Goal: Task Accomplishment & Management: Manage account settings

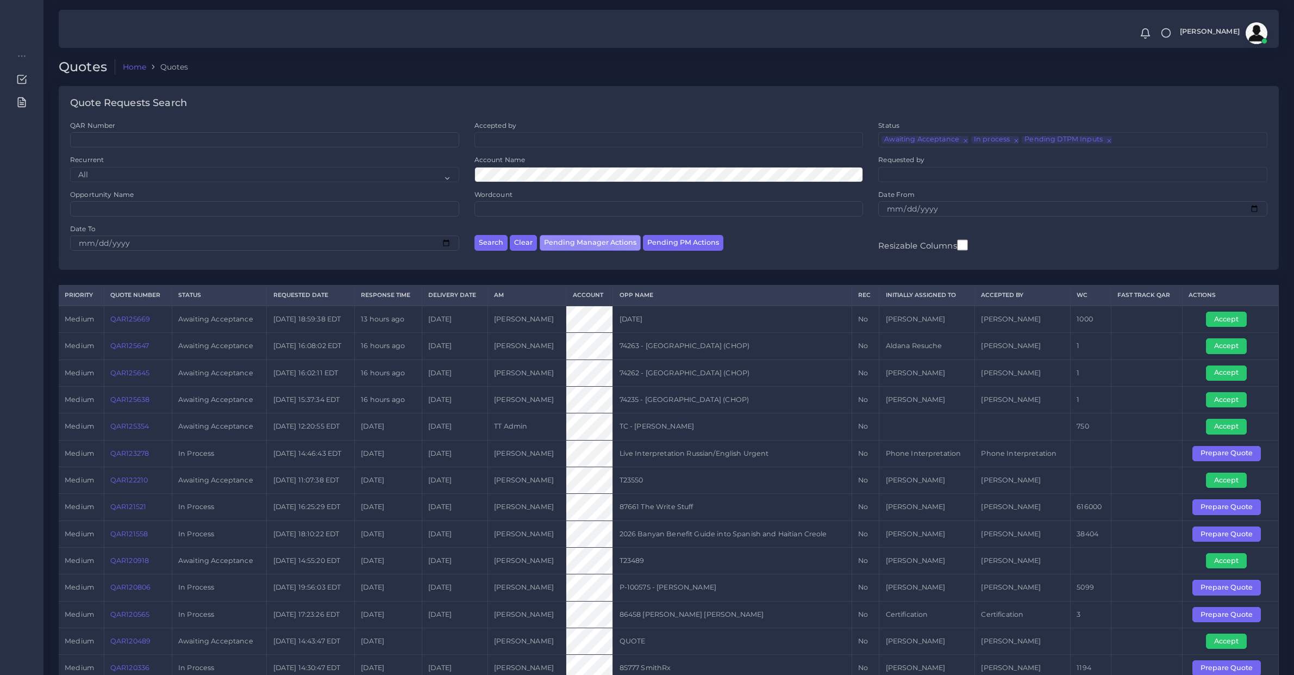
select select "awaiting_manager_initial_review"
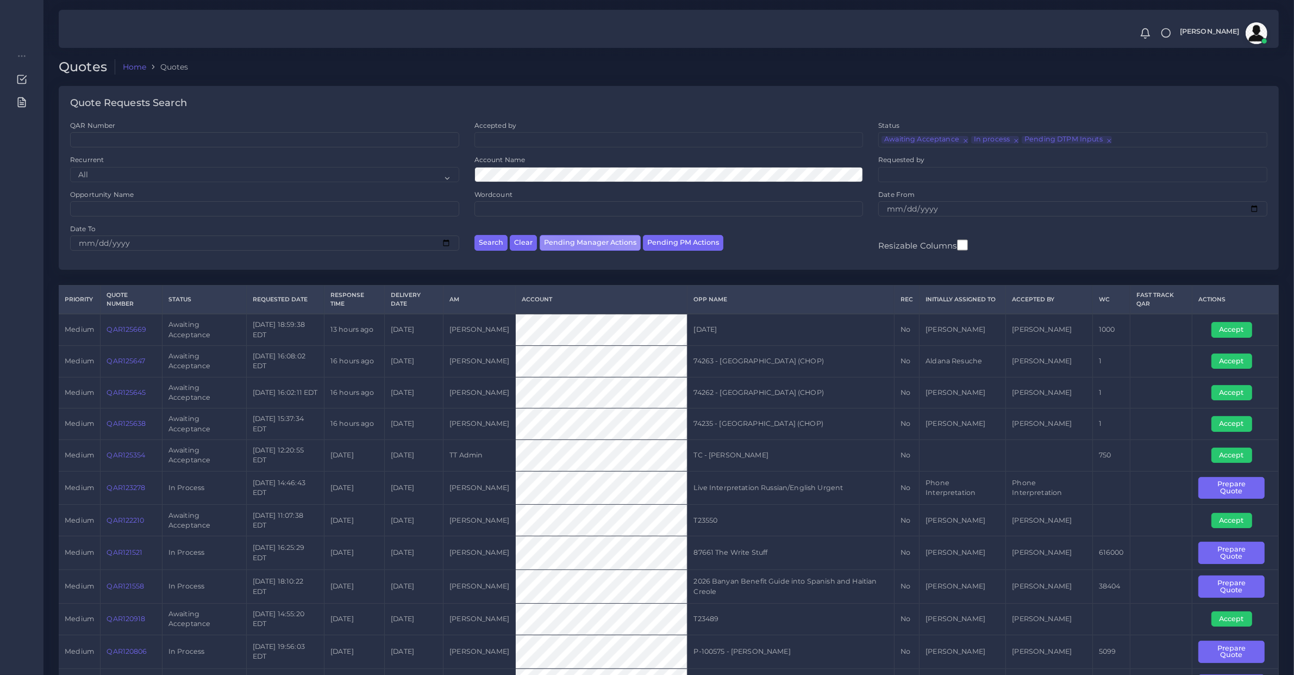
scroll to position [15, 0]
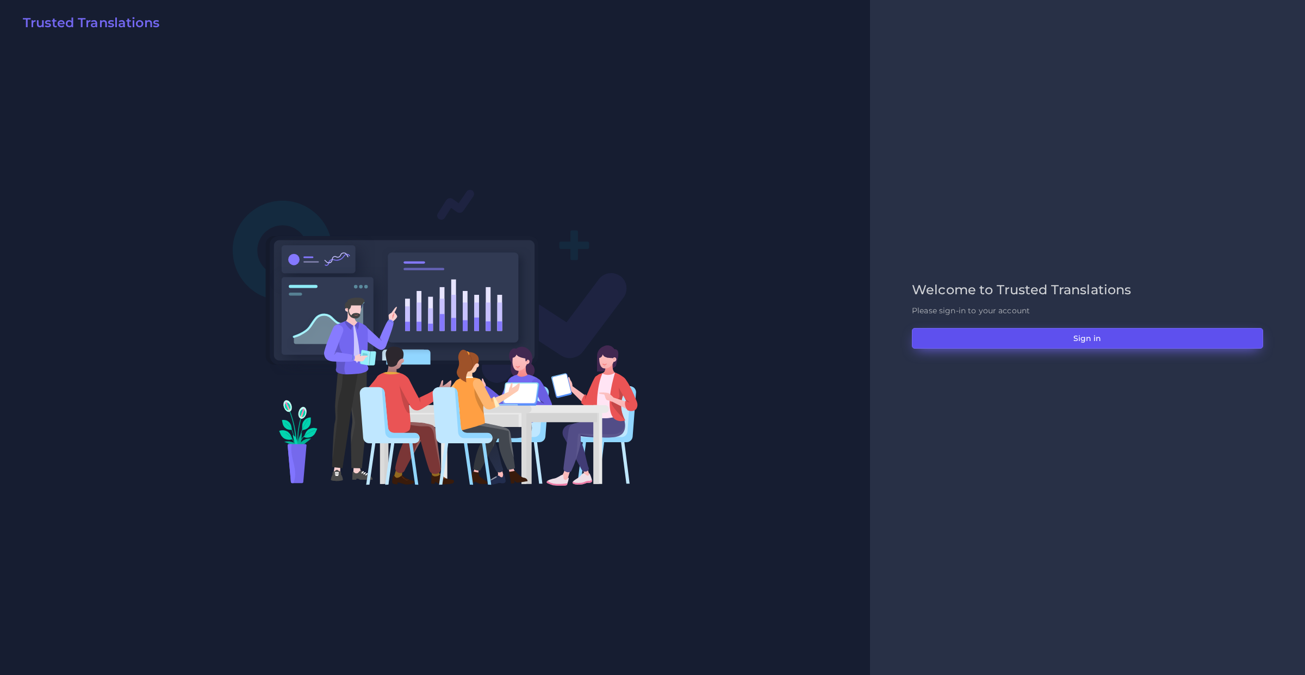
click at [999, 335] on button "Sign in" at bounding box center [1087, 338] width 351 height 21
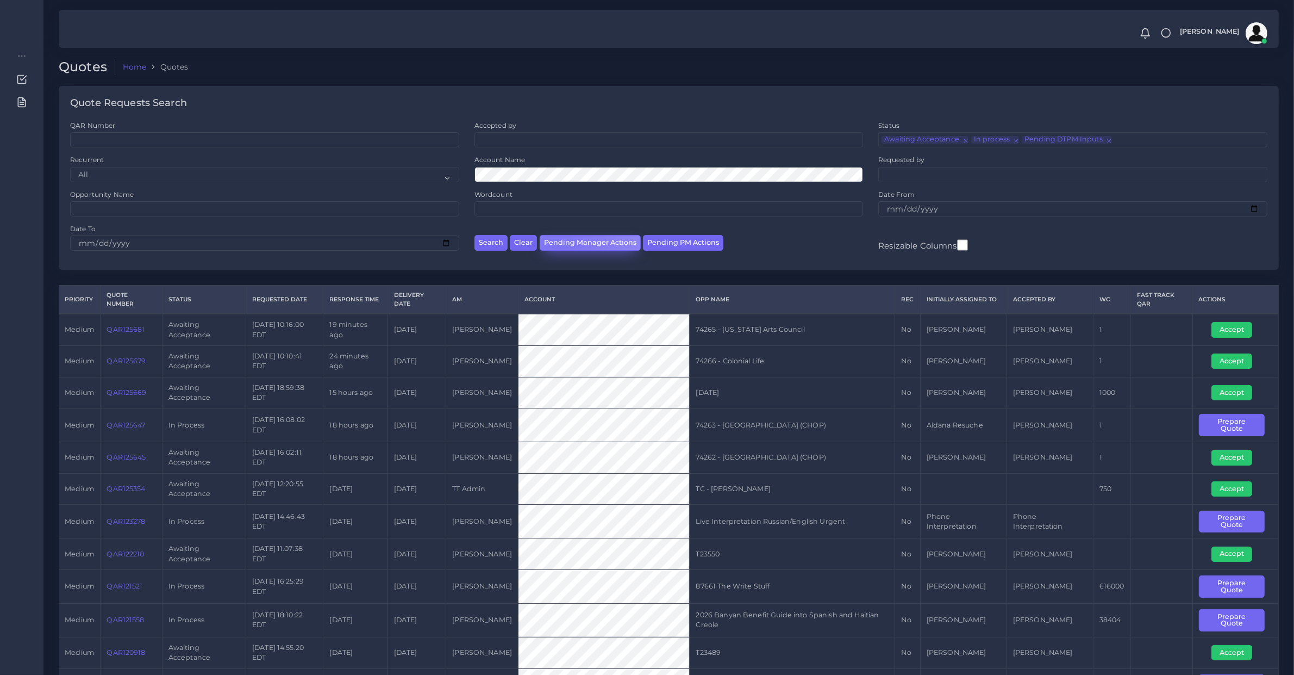
click at [558, 248] on button "Pending Manager Actions" at bounding box center [590, 243] width 101 height 16
select select "awaiting_manager_initial_review"
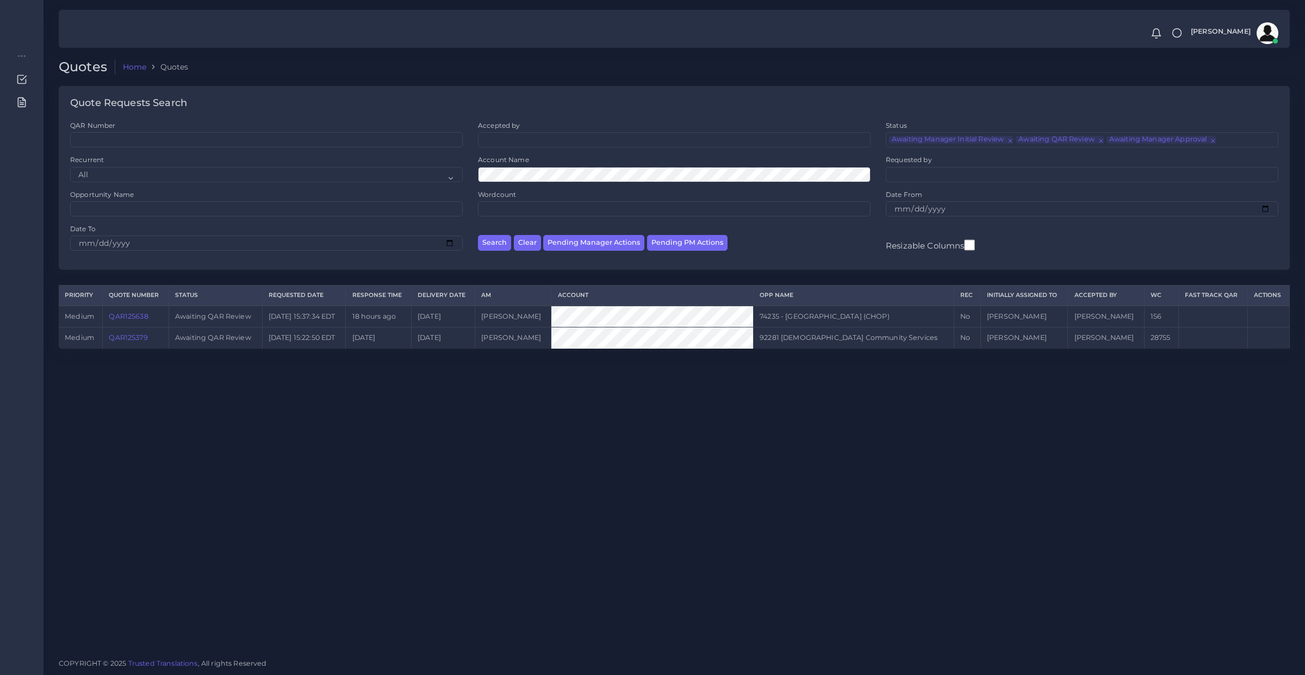
click at [144, 313] on link "QAR125638" at bounding box center [128, 316] width 39 height 8
click at [139, 319] on link "QAR125638" at bounding box center [128, 316] width 39 height 8
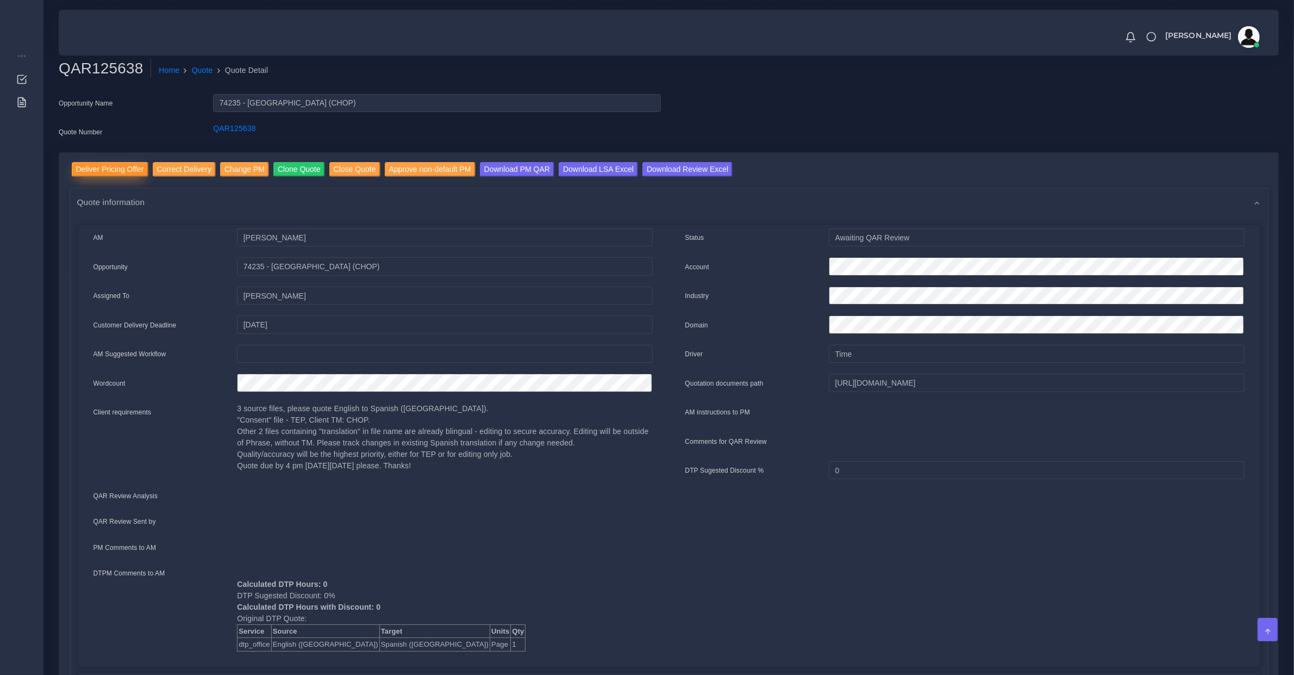
click at [120, 172] on input "Deliver Pricing Offer" at bounding box center [110, 169] width 77 height 15
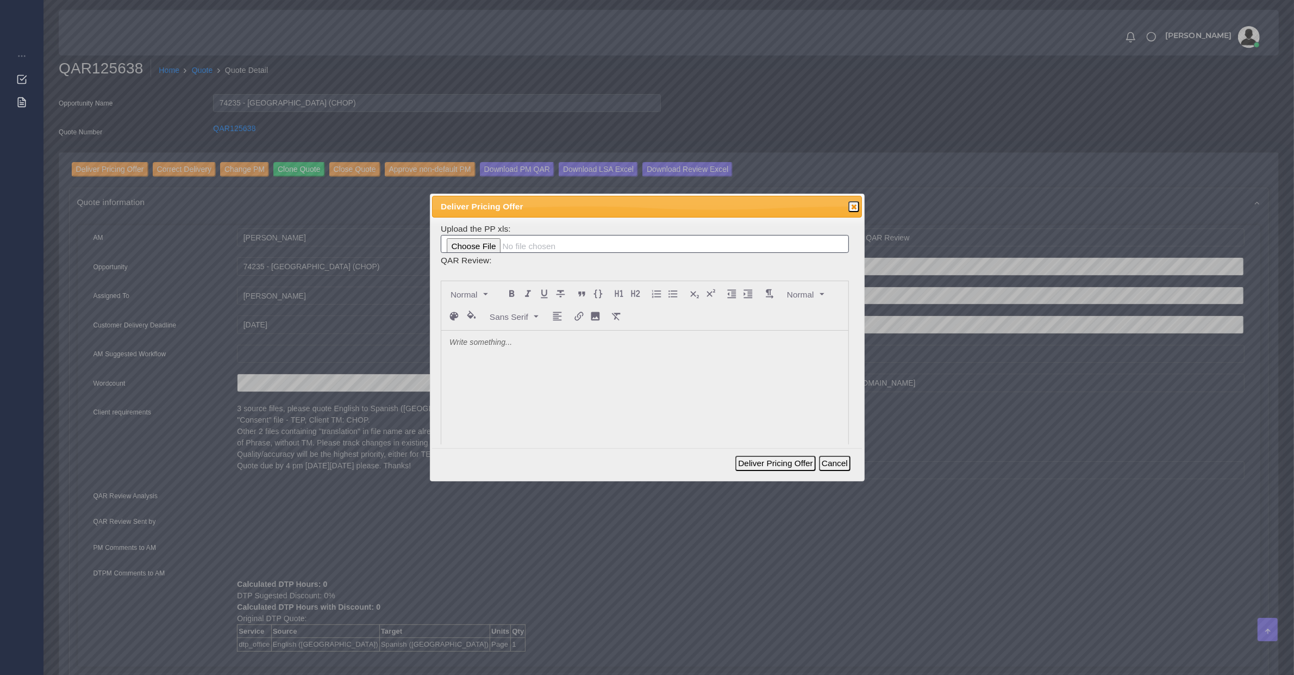
click at [593, 377] on div at bounding box center [644, 412] width 407 height 163
click at [765, 457] on button "Deliver Pricing Offer" at bounding box center [776, 463] width 80 height 15
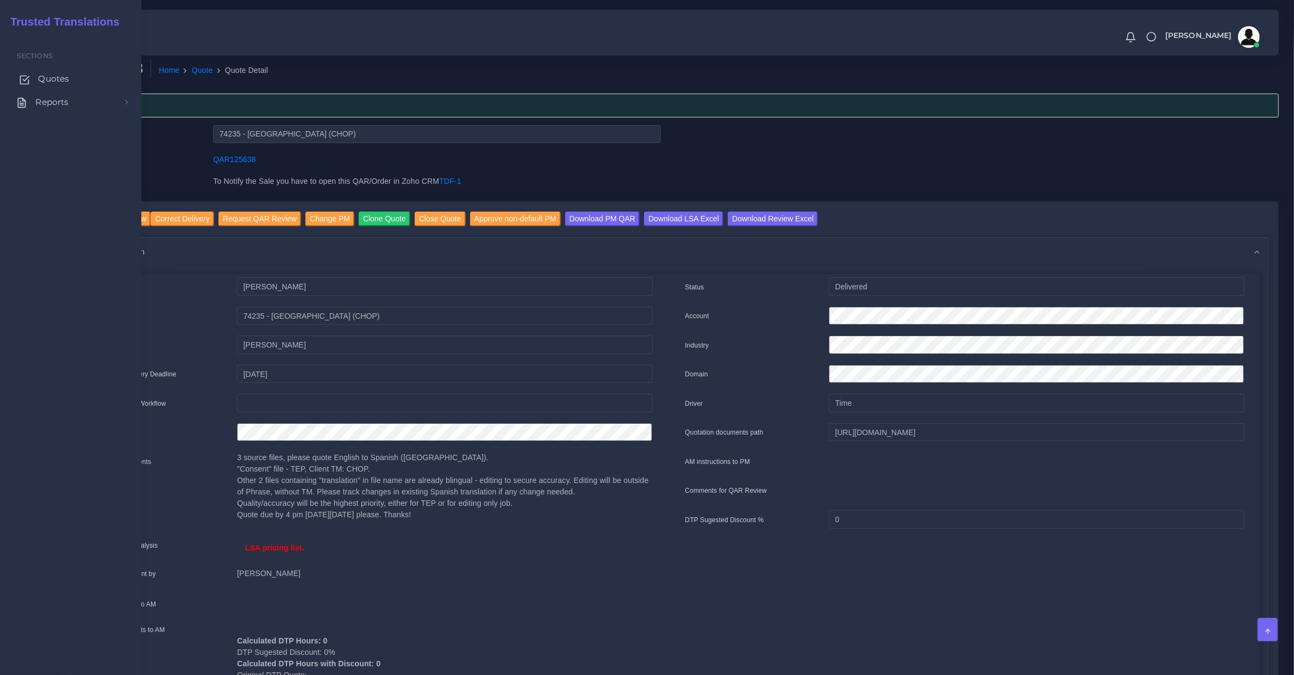
click at [25, 80] on icon at bounding box center [24, 79] width 11 height 11
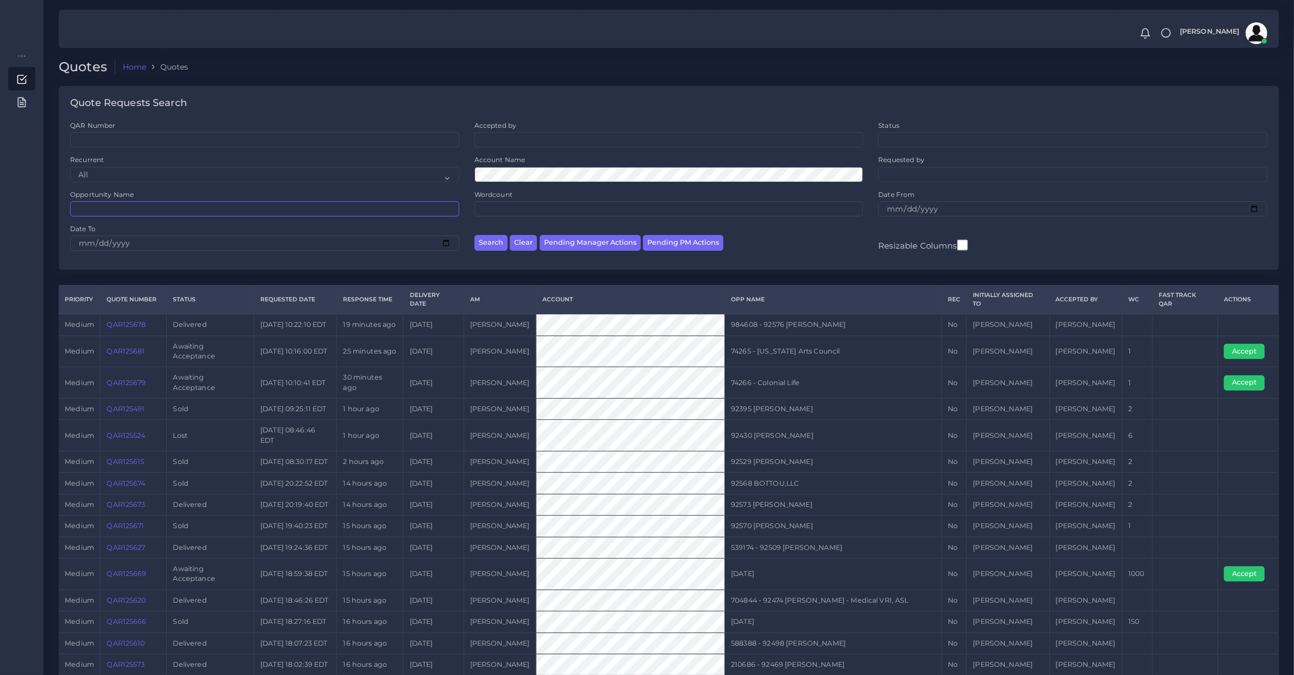
click at [210, 206] on input "Opportunity Name" at bounding box center [264, 208] width 389 height 15
click at [202, 140] on input "QAR Number" at bounding box center [264, 139] width 389 height 15
type input "357"
click at [475, 235] on button "Search" at bounding box center [491, 243] width 33 height 16
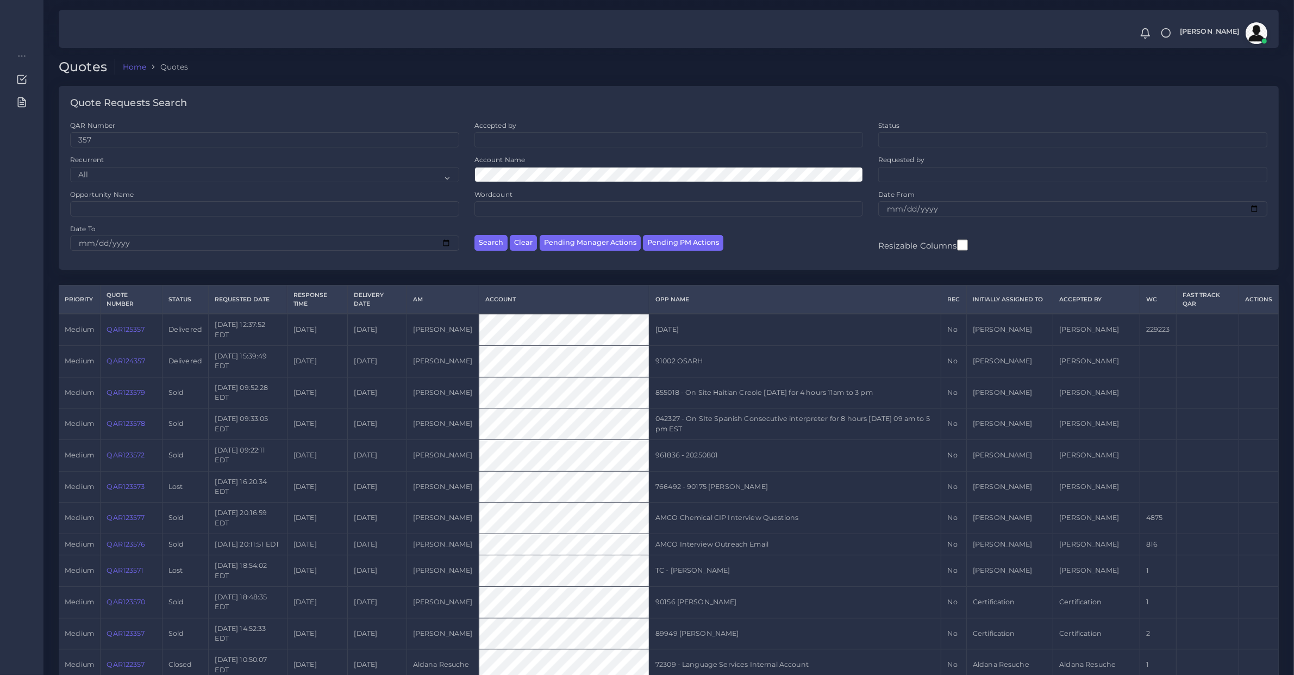
click at [129, 329] on link "QAR125357" at bounding box center [126, 329] width 38 height 8
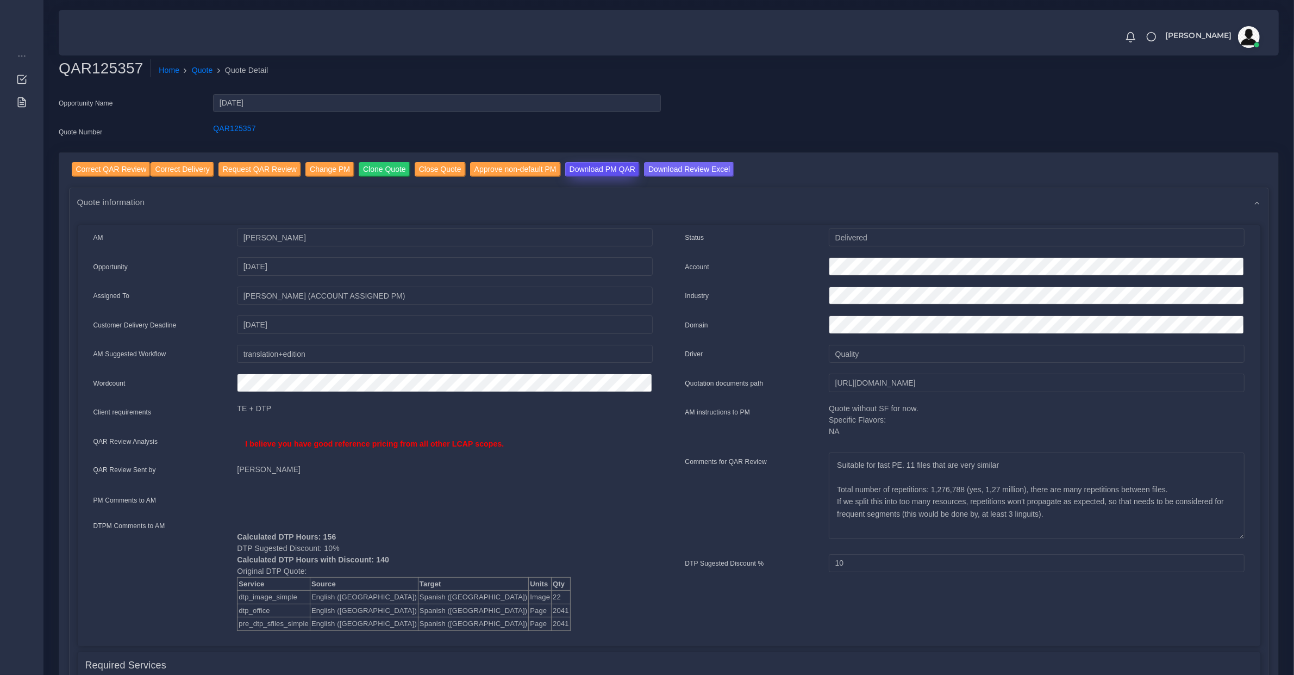
click at [565, 167] on input "Download PM QAR" at bounding box center [602, 169] width 74 height 15
click at [870, 386] on input "https://workdrive.zoho.com/fgoh3e43b1a1fe2124b65bedd7c3c51a0e040/teams/fgoh3e43…" at bounding box center [1036, 383] width 415 height 18
click at [180, 165] on input "Correct Delivery" at bounding box center [182, 169] width 63 height 15
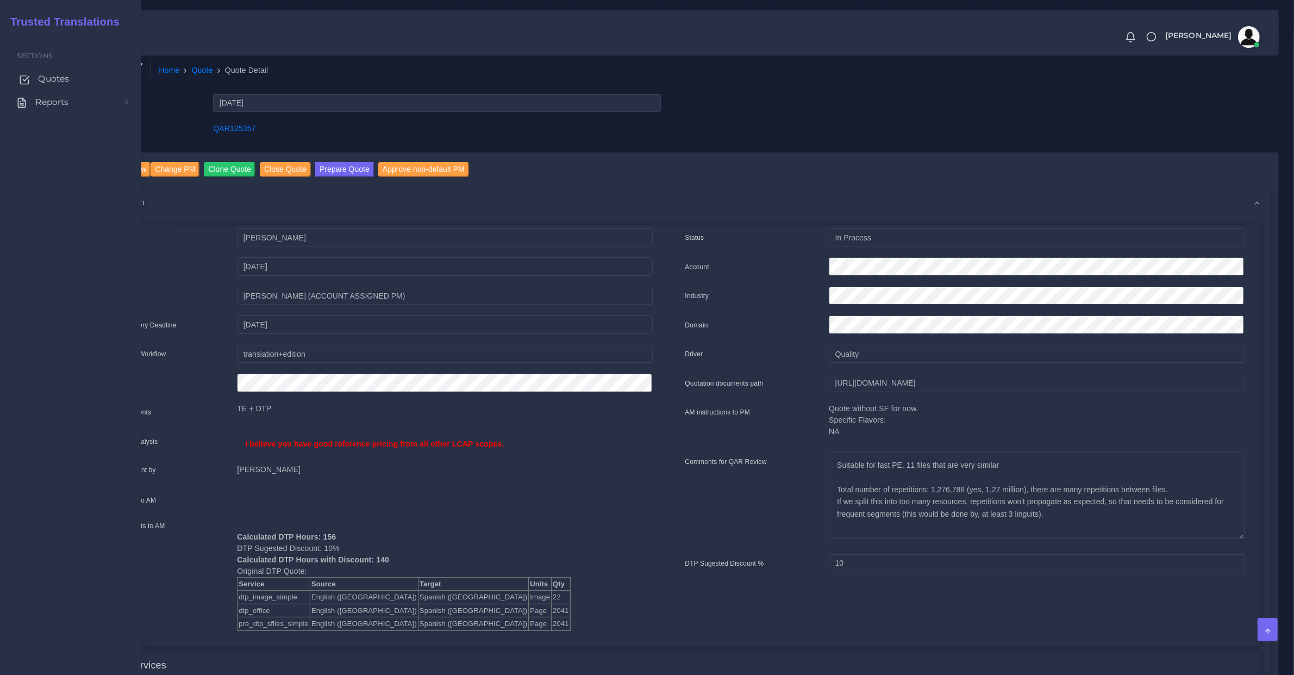
click at [69, 77] on span "Quotes" at bounding box center [53, 79] width 31 height 12
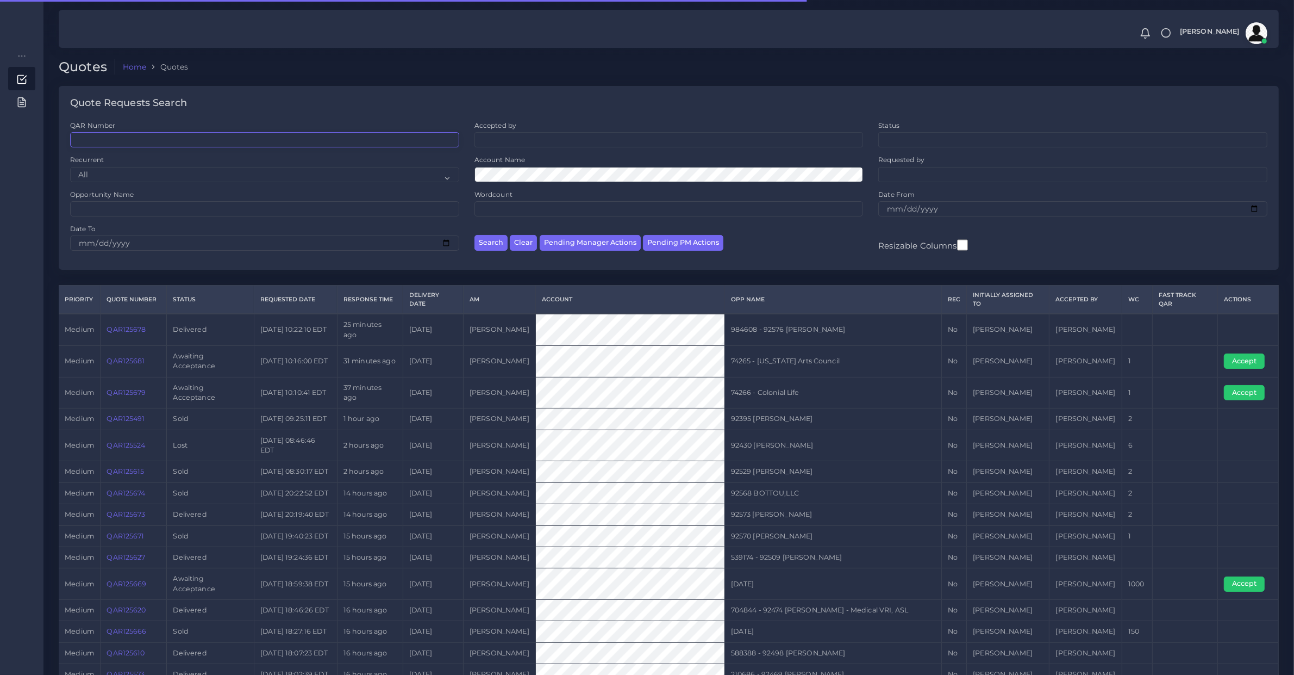
click at [111, 142] on input "QAR Number" at bounding box center [264, 139] width 389 height 15
type input "4872"
click at [475, 235] on button "Search" at bounding box center [491, 243] width 33 height 16
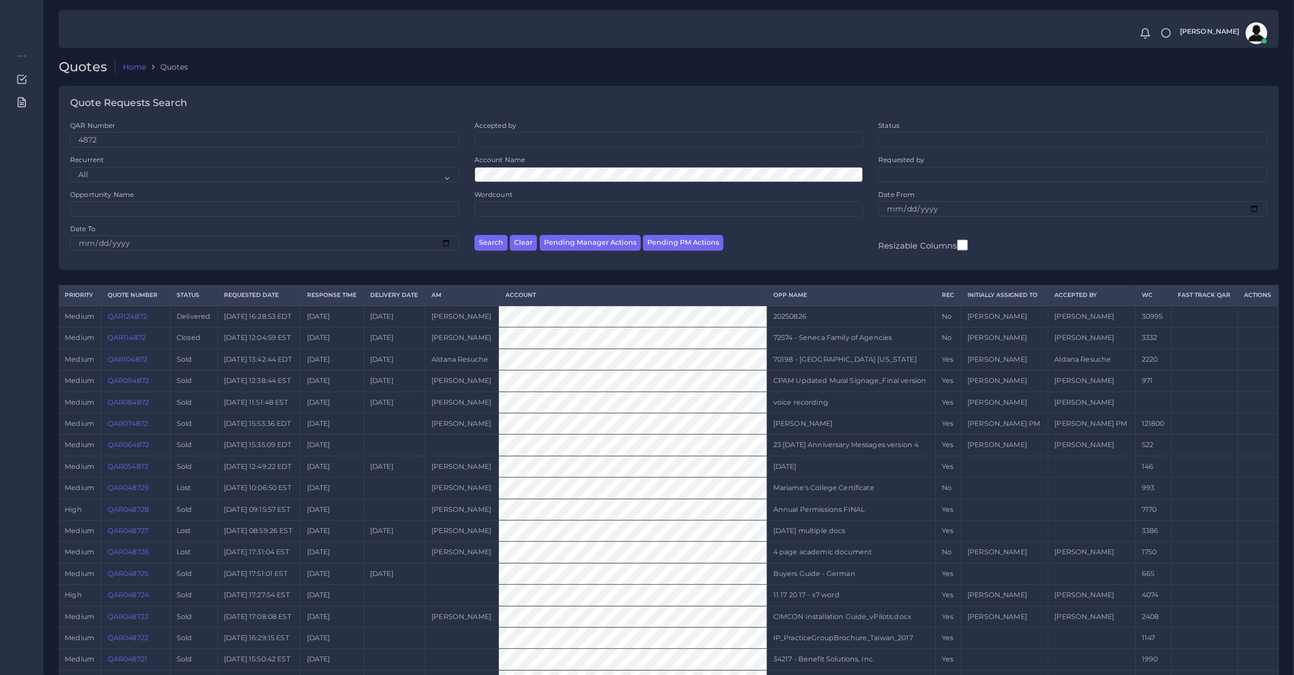
click at [117, 313] on link "QAR124872" at bounding box center [127, 316] width 39 height 8
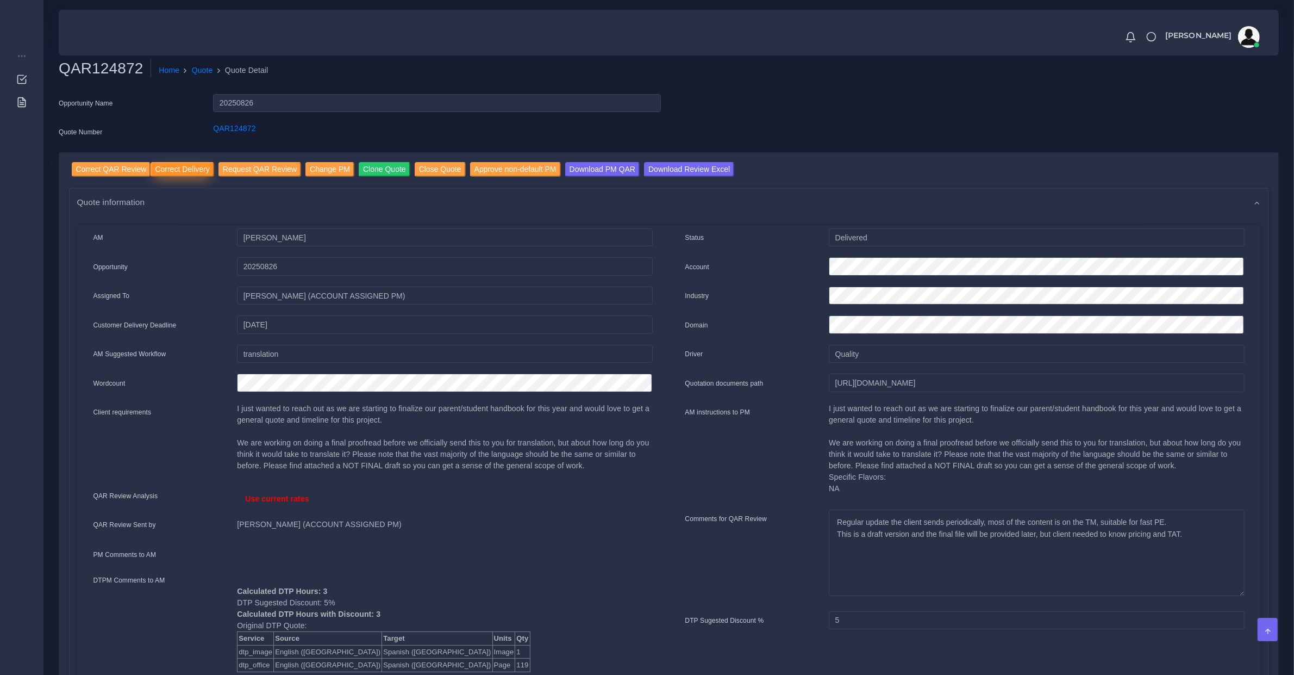
click at [176, 172] on input "Correct Delivery" at bounding box center [182, 169] width 63 height 15
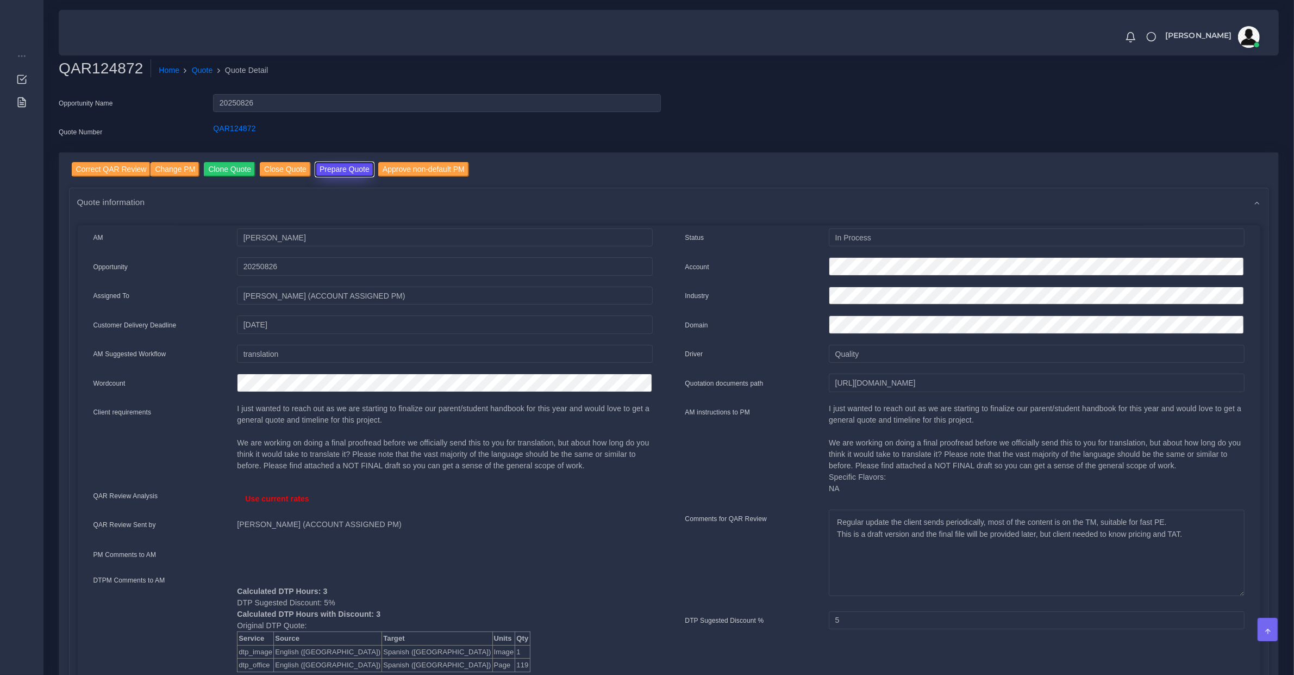
click at [319, 175] on button "Prepare Quote" at bounding box center [344, 169] width 59 height 15
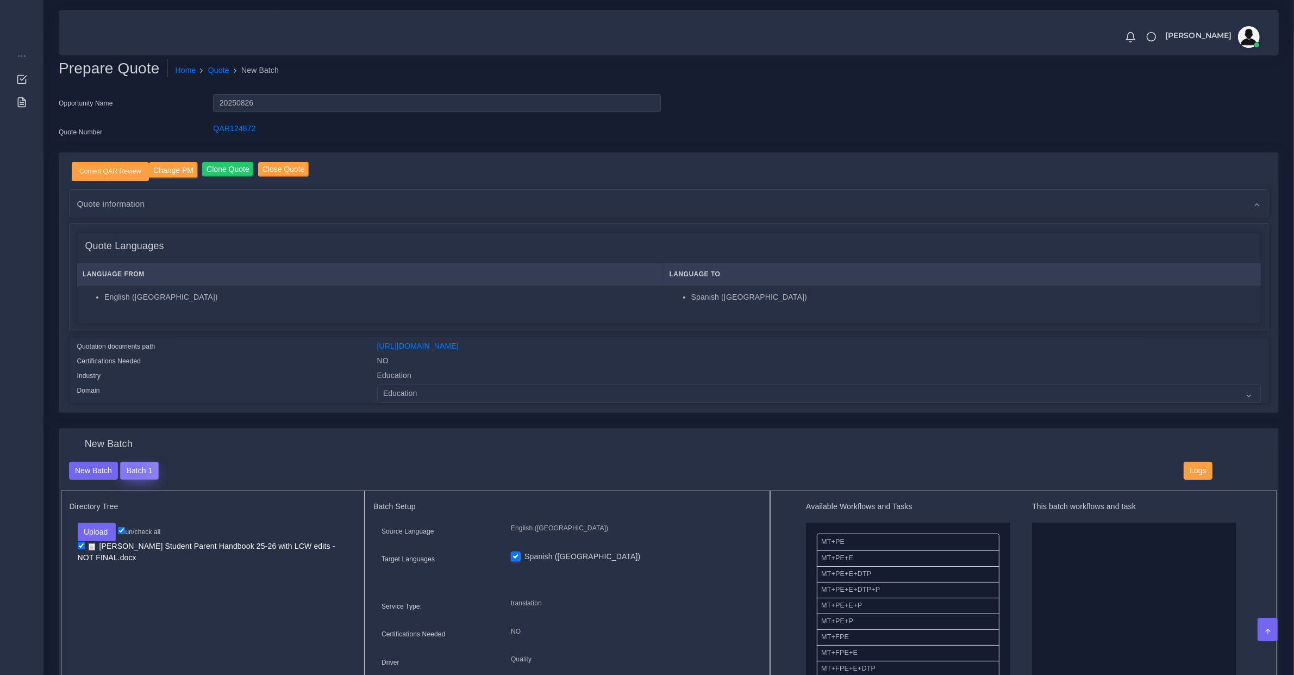
click at [132, 471] on button "Batch 1" at bounding box center [139, 471] width 38 height 18
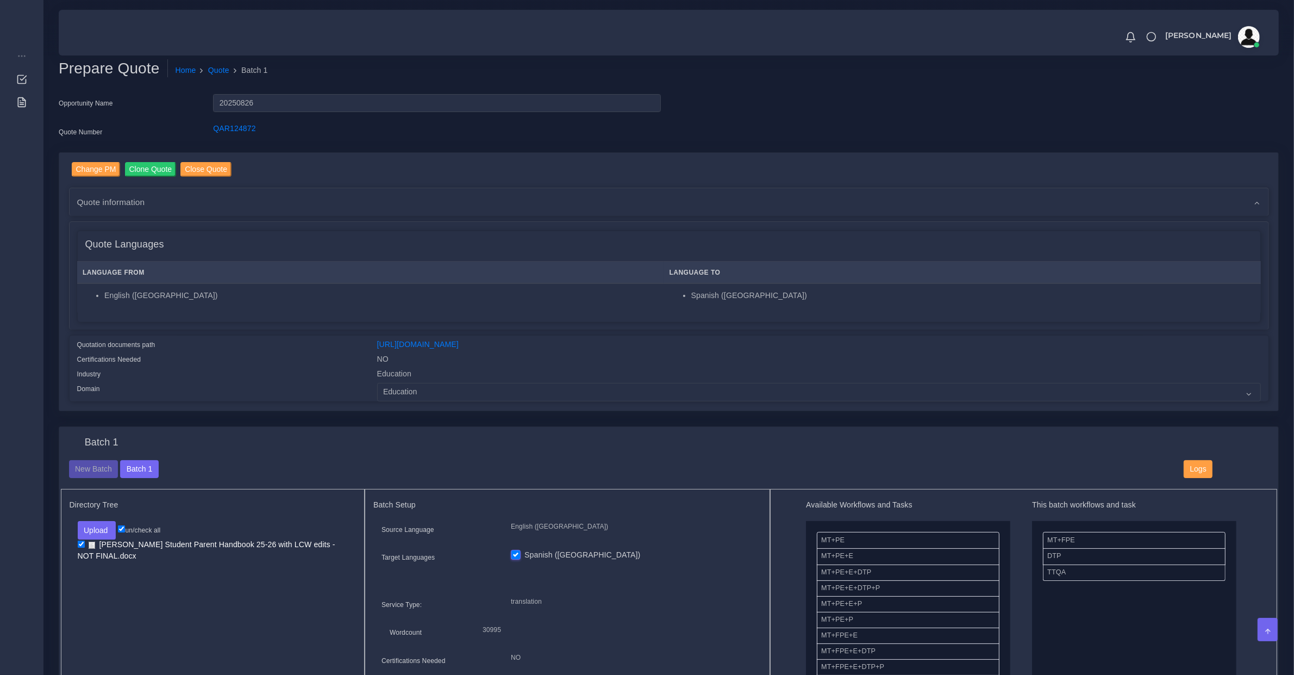
scroll to position [113, 0]
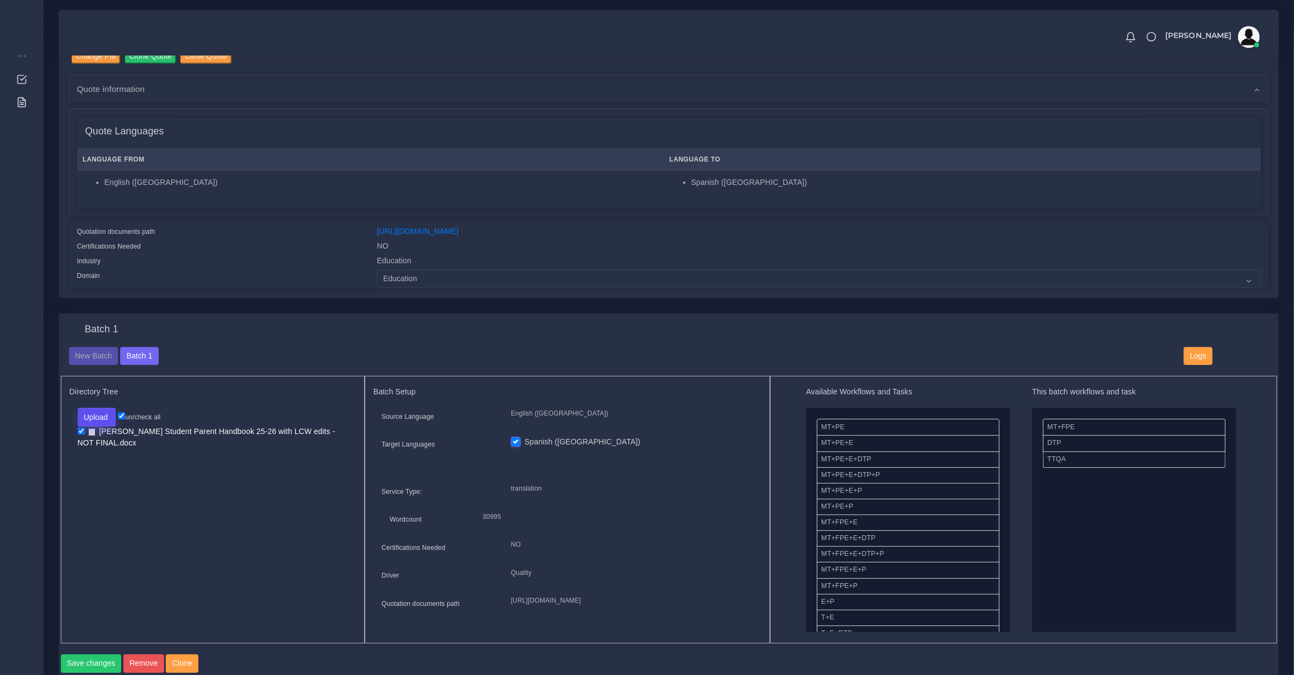
click at [104, 416] on button "Upload" at bounding box center [97, 417] width 39 height 18
click at [113, 462] on label "Files" at bounding box center [115, 458] width 75 height 14
click at [80, 451] on input "checkbox" at bounding box center [81, 453] width 7 height 7
checkbox input "true"
click at [78, 431] on input "checkbox" at bounding box center [81, 430] width 7 height 7
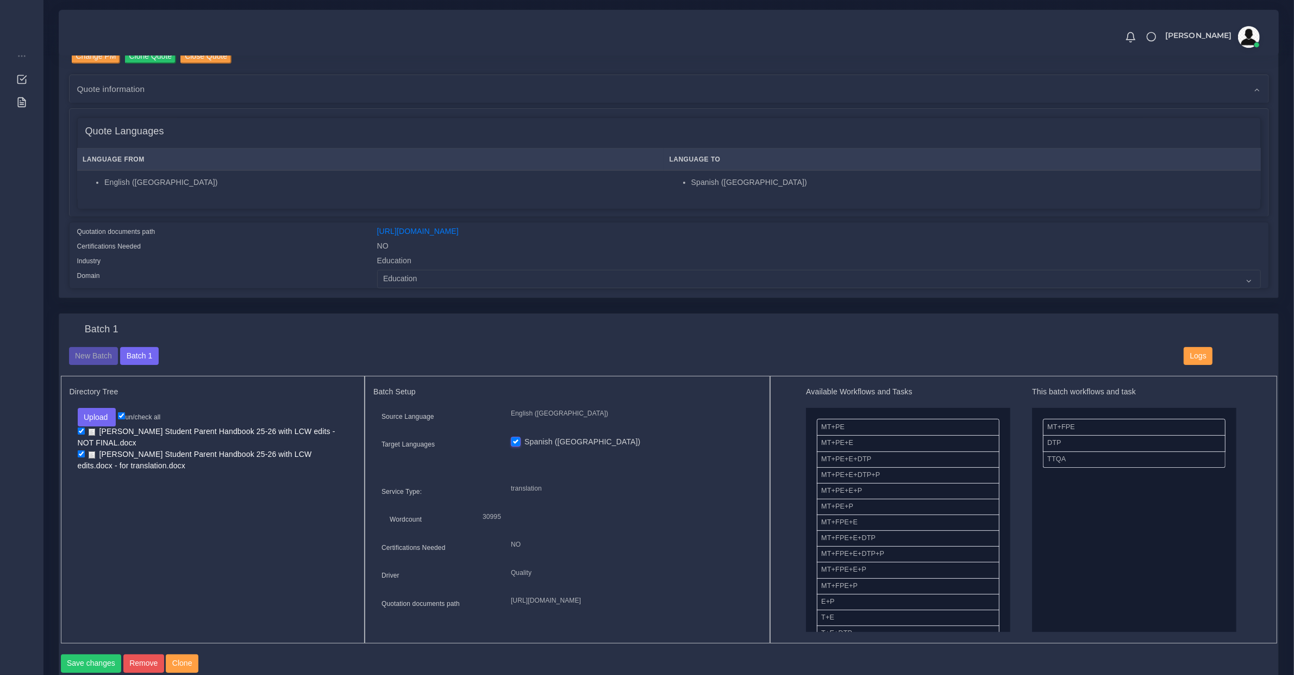
checkbox input "false"
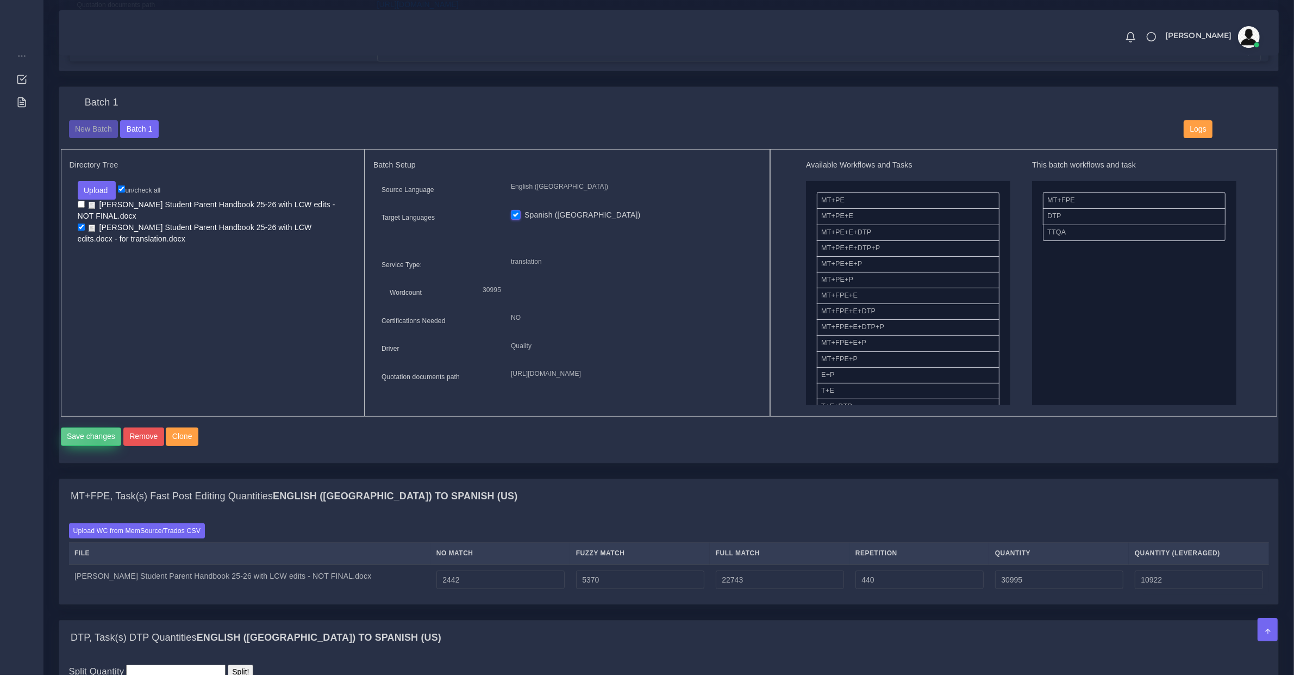
click at [98, 446] on button "Save changes" at bounding box center [91, 436] width 61 height 18
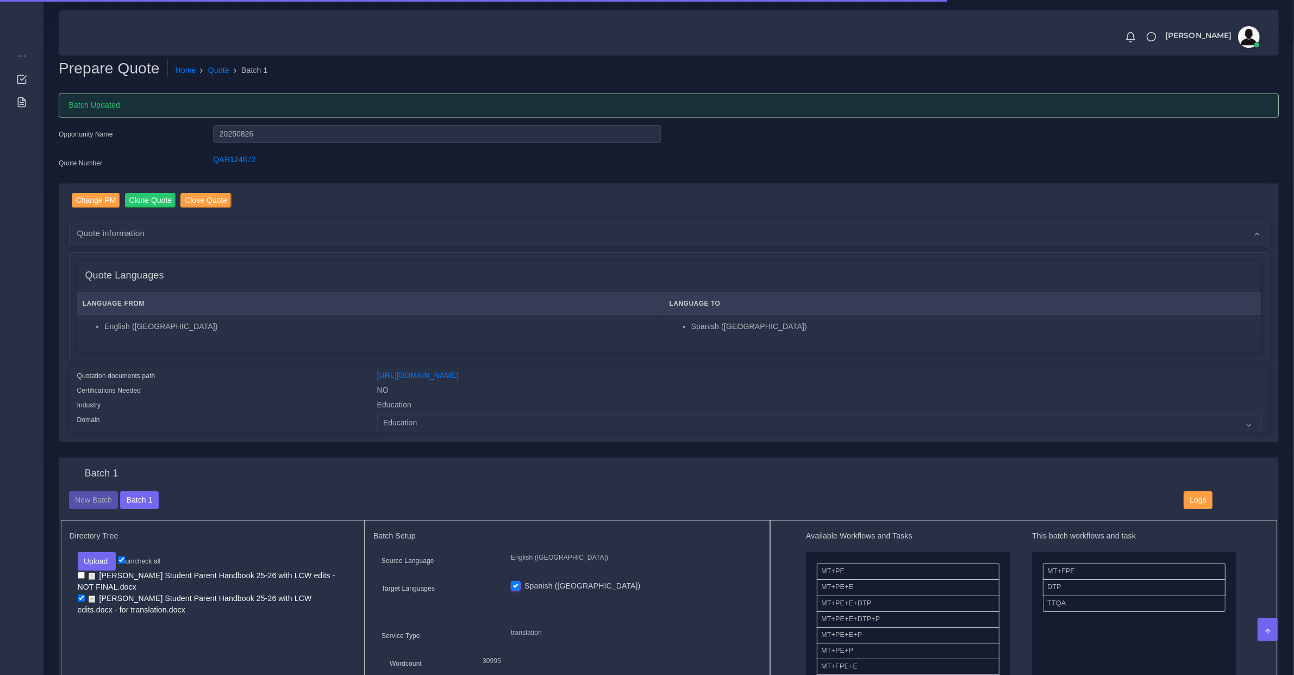
scroll to position [566, 0]
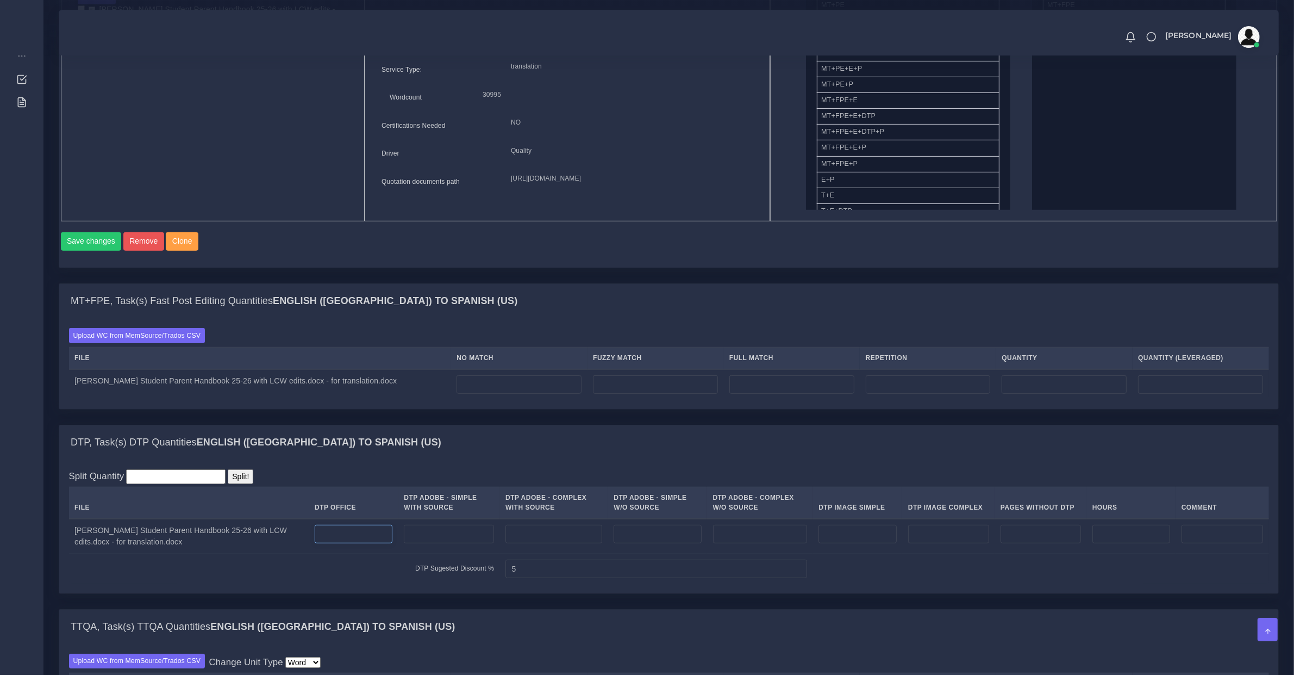
click at [333, 543] on input "number" at bounding box center [354, 534] width 78 height 18
type input "121"
click at [838, 539] on input "number" at bounding box center [858, 534] width 78 height 18
click at [941, 543] on input "number" at bounding box center [948, 534] width 81 height 18
type input "1"
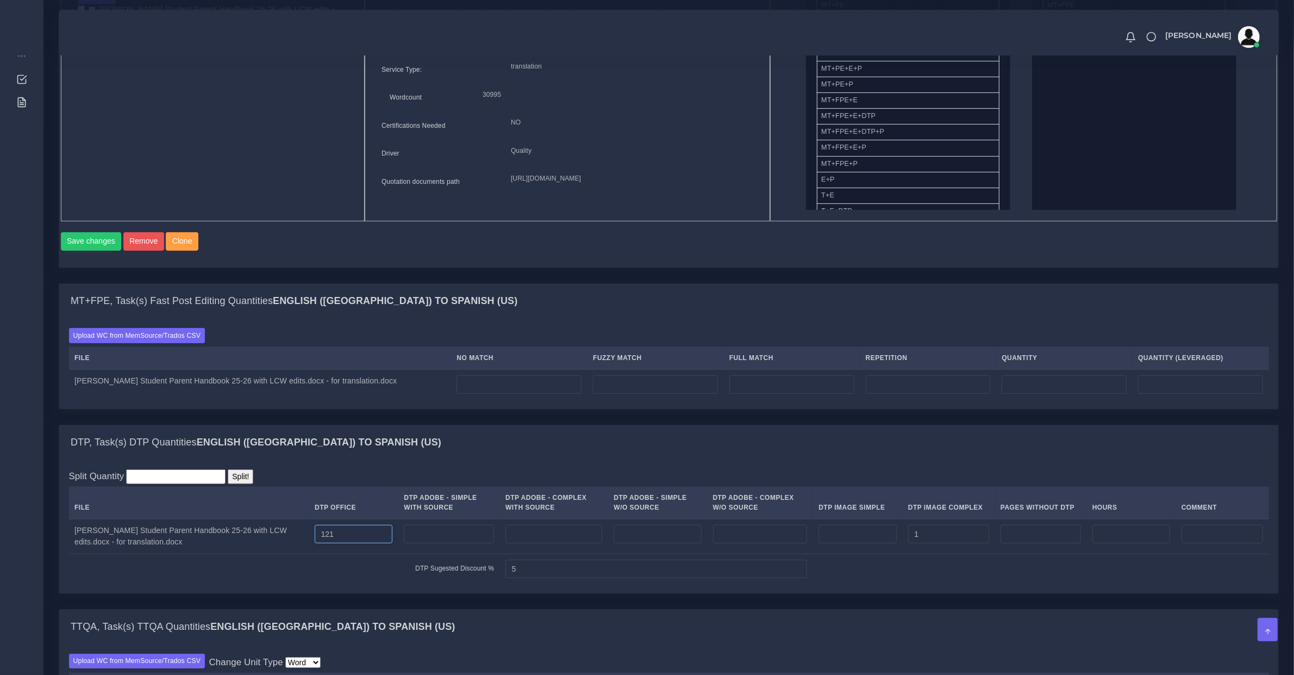
drag, startPoint x: 358, startPoint y: 548, endPoint x: 214, endPoint y: 520, distance: 146.7
click at [210, 537] on tr "Archer Student Parent Handbook 25-26 with LCW edits.docx - for translation.docx…" at bounding box center [669, 536] width 1200 height 35
click at [1137, 543] on input "number" at bounding box center [1132, 534] width 78 height 18
type input "0"
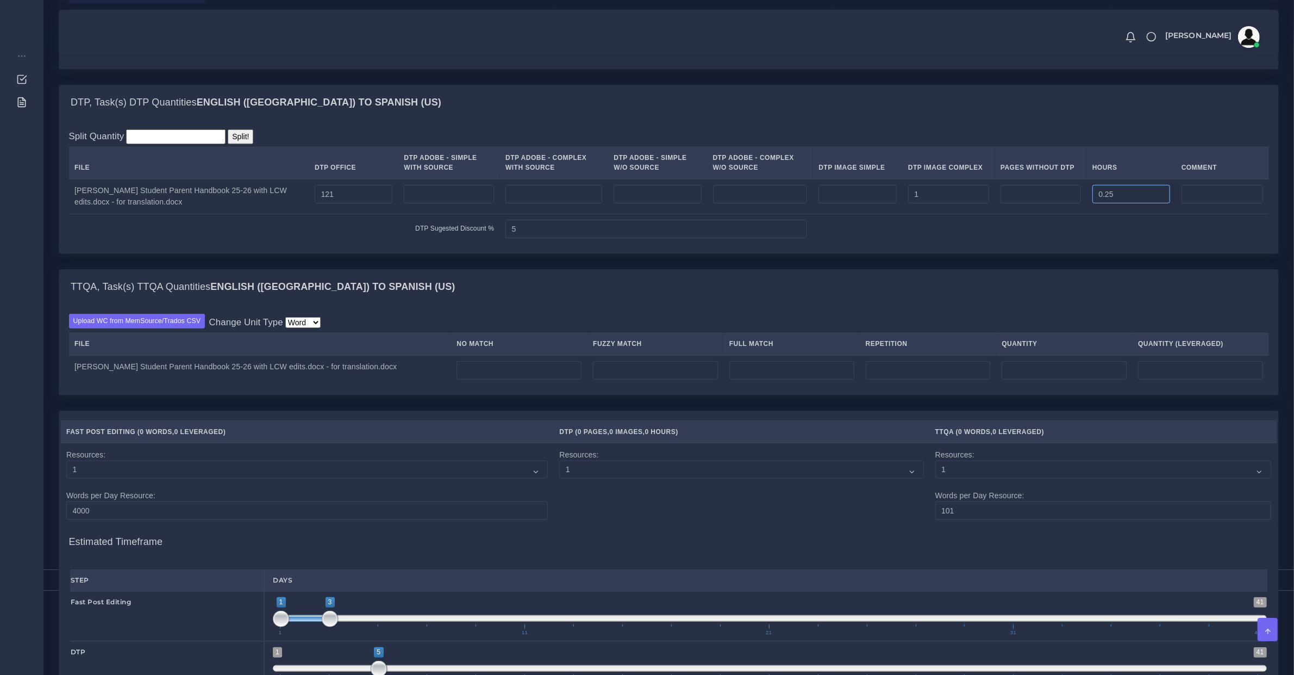
scroll to position [1019, 0]
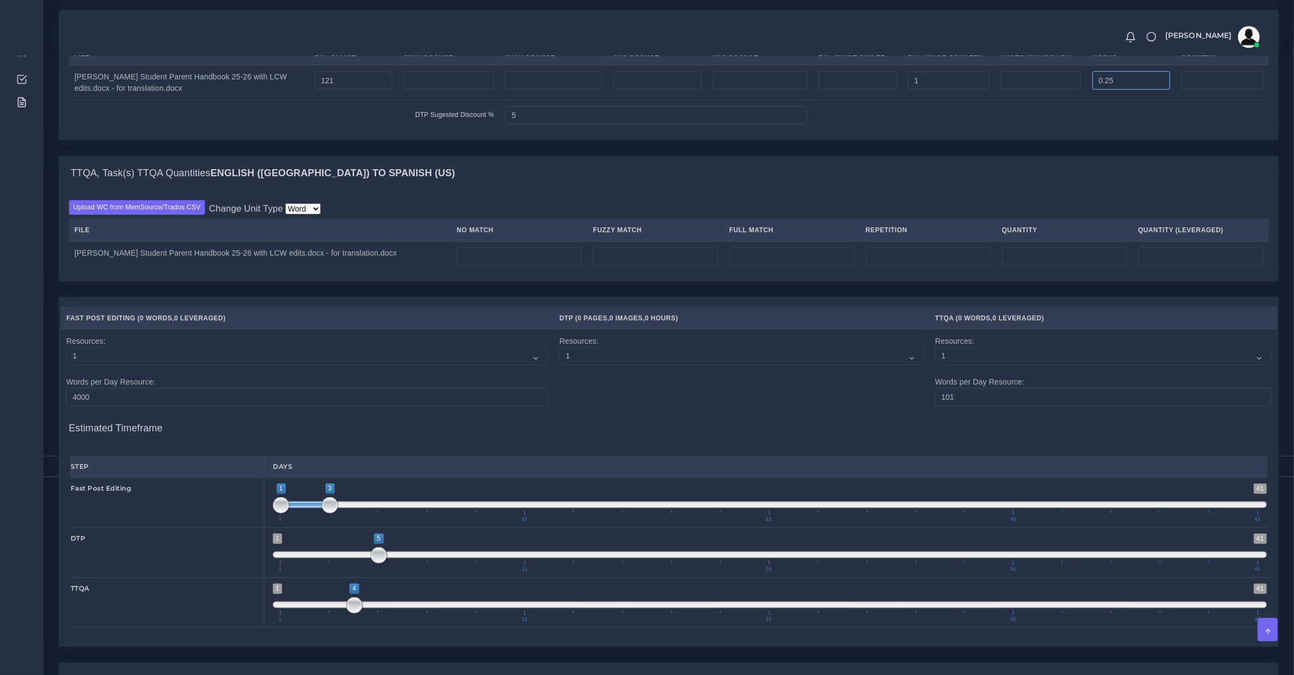
type input "0.25"
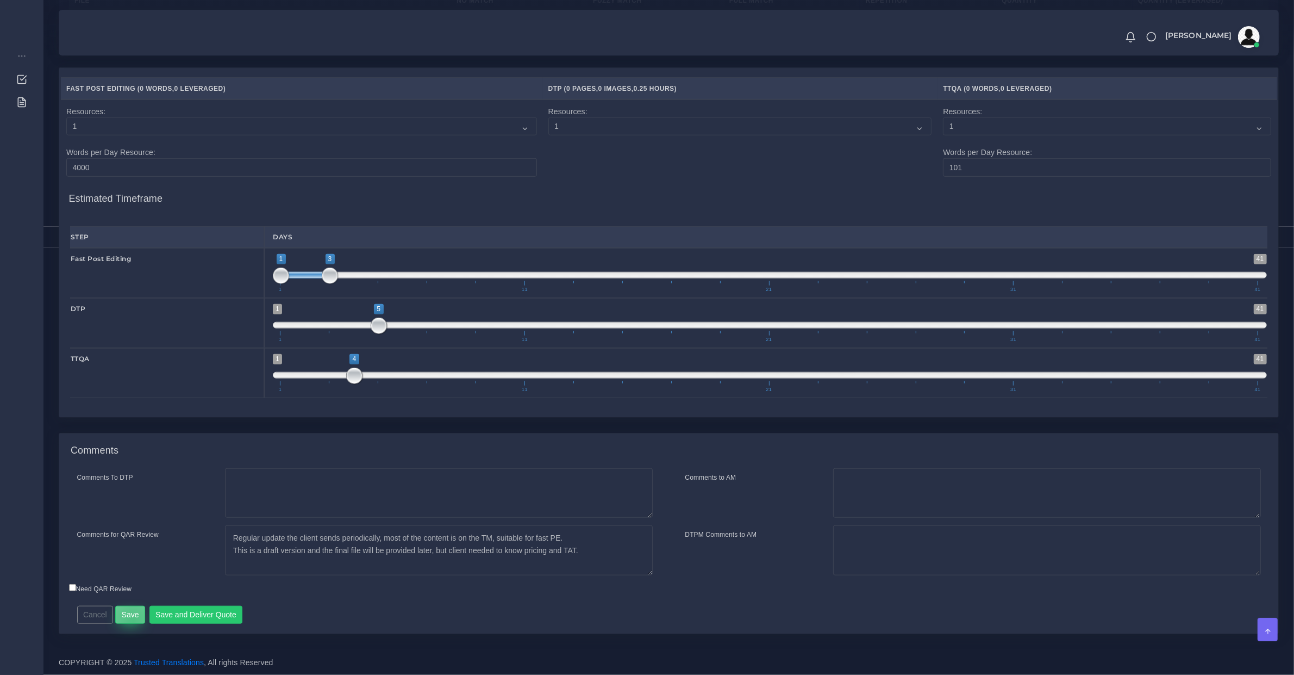
click at [132, 620] on button "Save" at bounding box center [130, 615] width 30 height 18
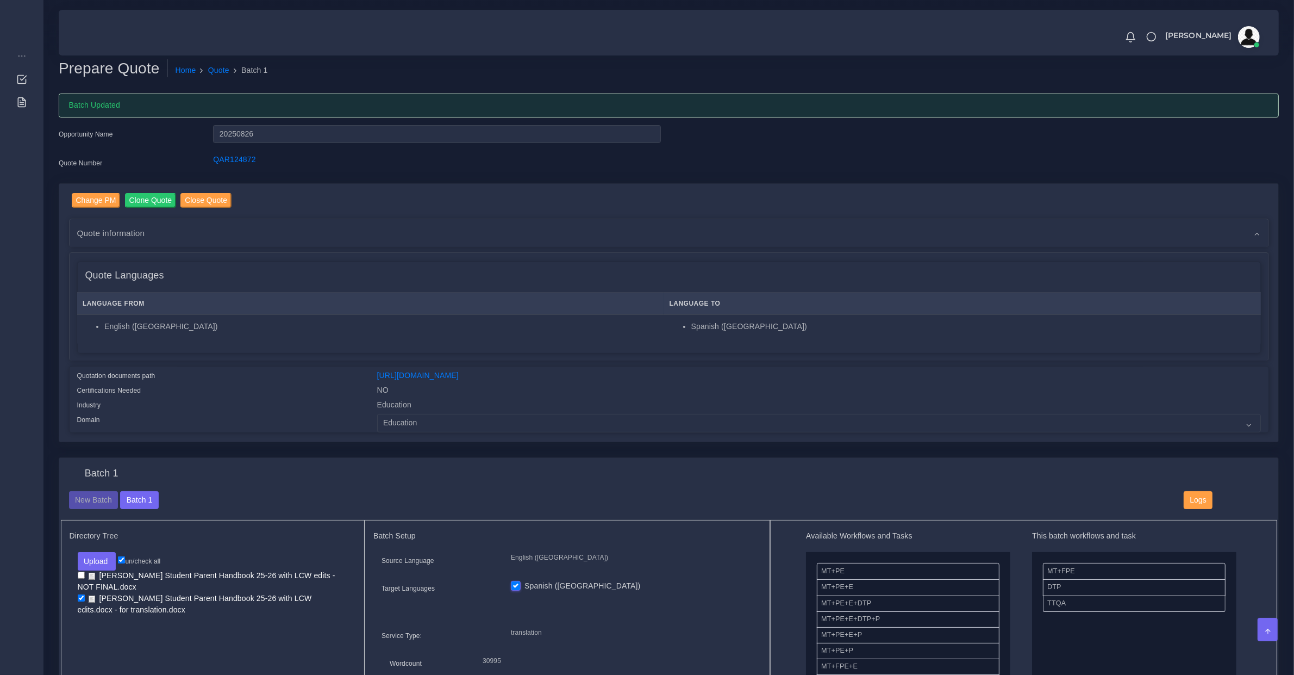
scroll to position [566, 0]
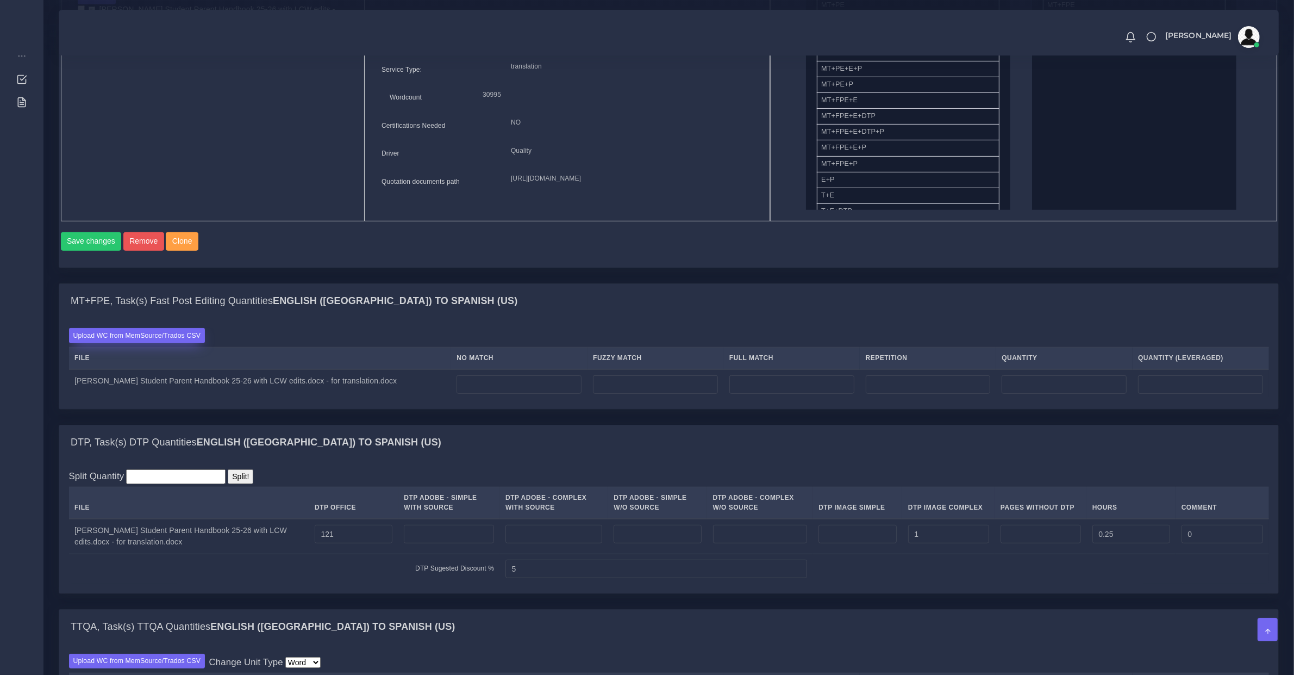
click at [179, 343] on label "Upload WC from MemSource/Trados CSV" at bounding box center [137, 335] width 136 height 15
click at [0, 0] on input "Upload WC from MemSource/Trados CSV" at bounding box center [0, 0] width 0 height 0
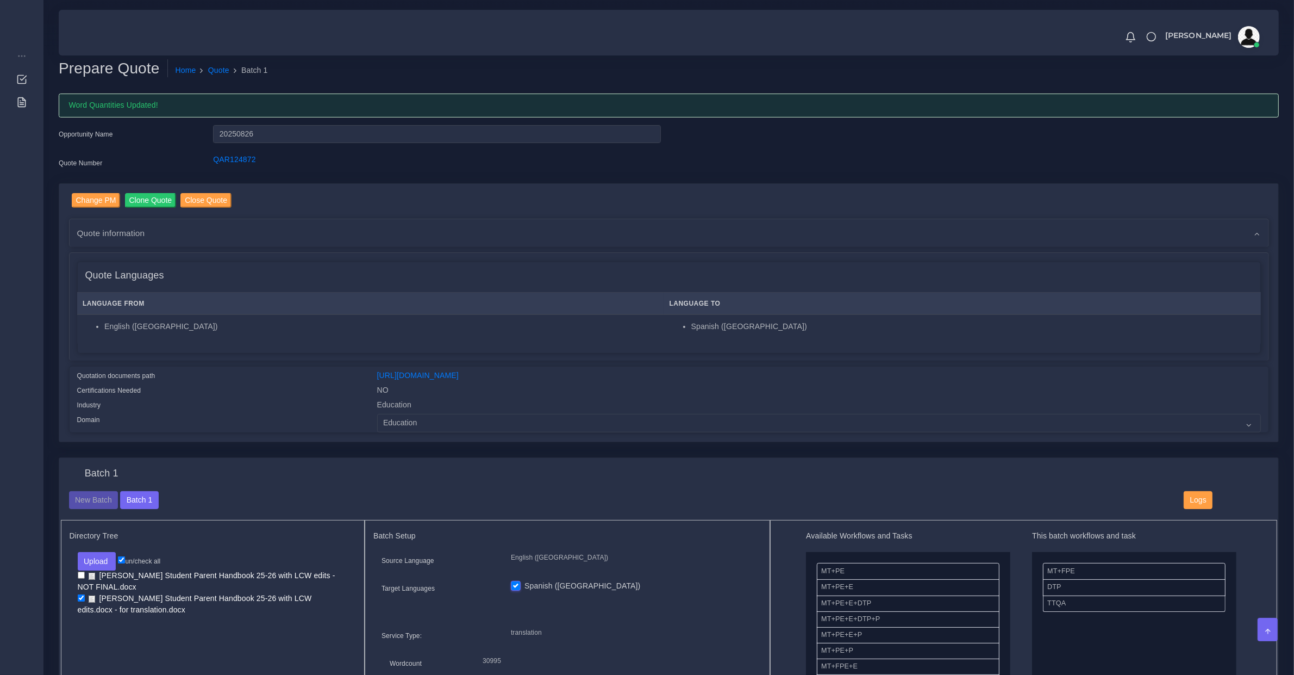
scroll to position [453, 0]
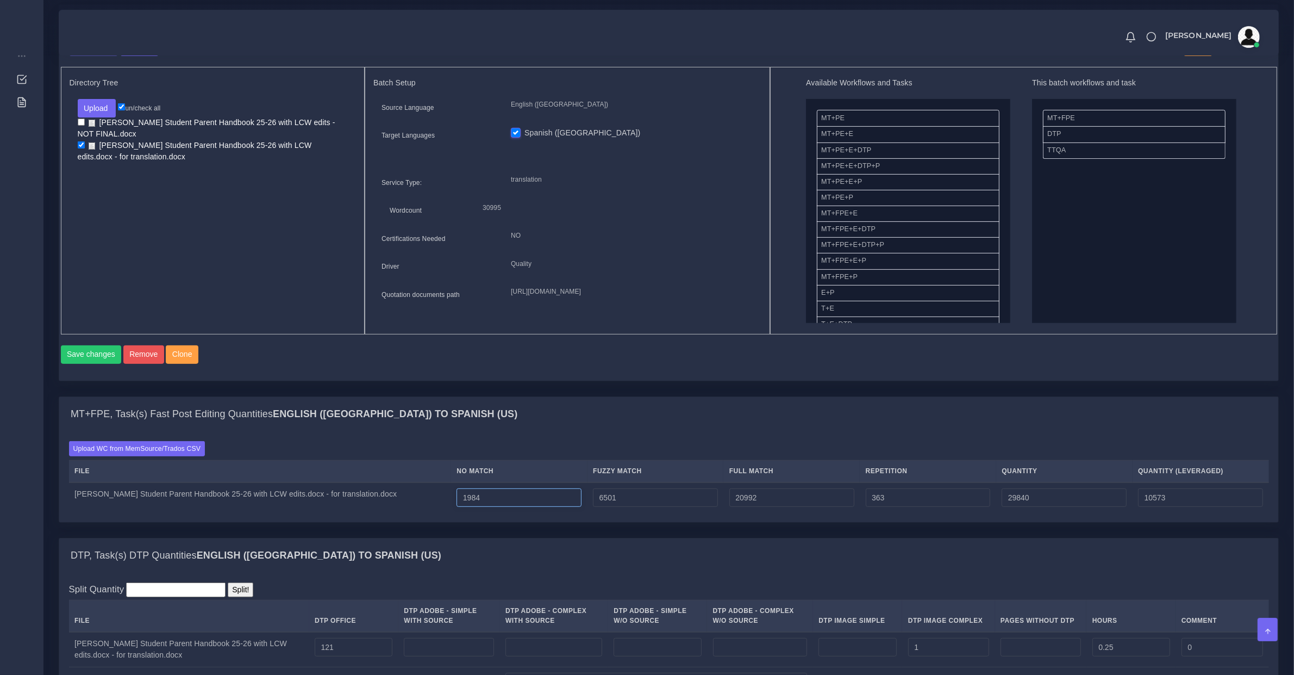
click at [513, 503] on input "1984" at bounding box center [519, 497] width 125 height 18
type input "1985"
type input "29841"
type input "10574"
type input "1986"
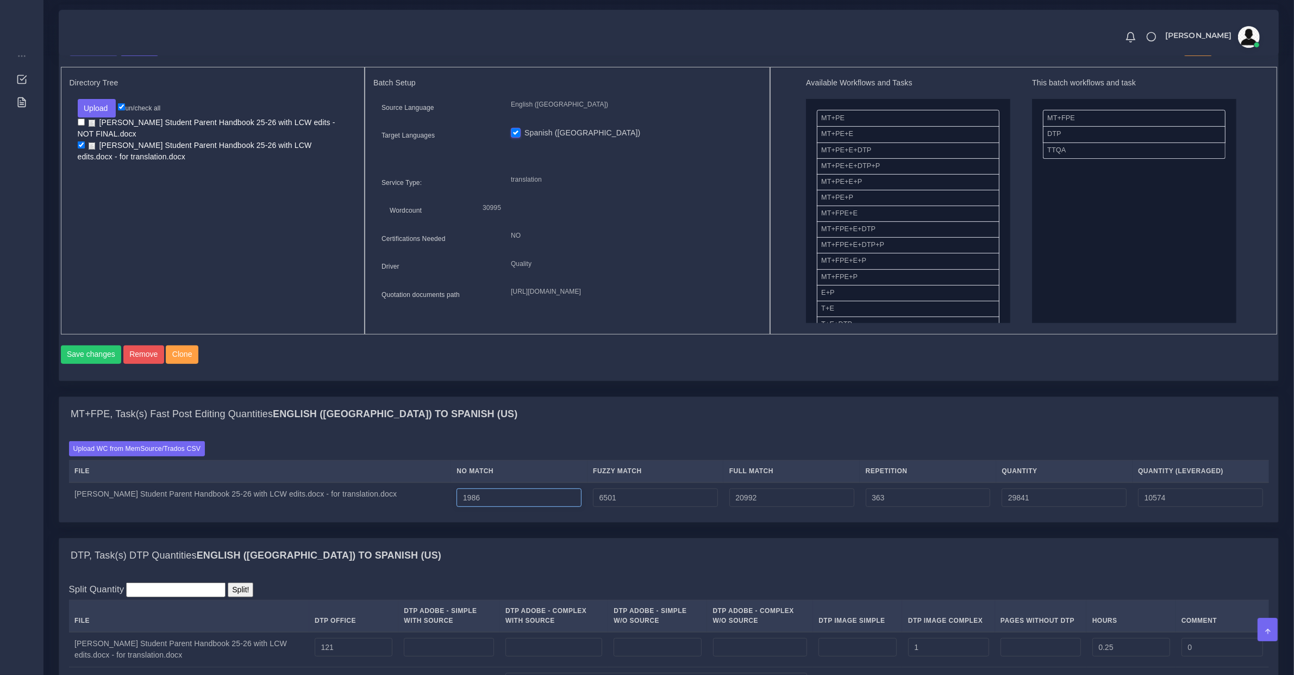
type input "29842"
type input "10575"
type input "1987"
type input "29843"
type input "10576"
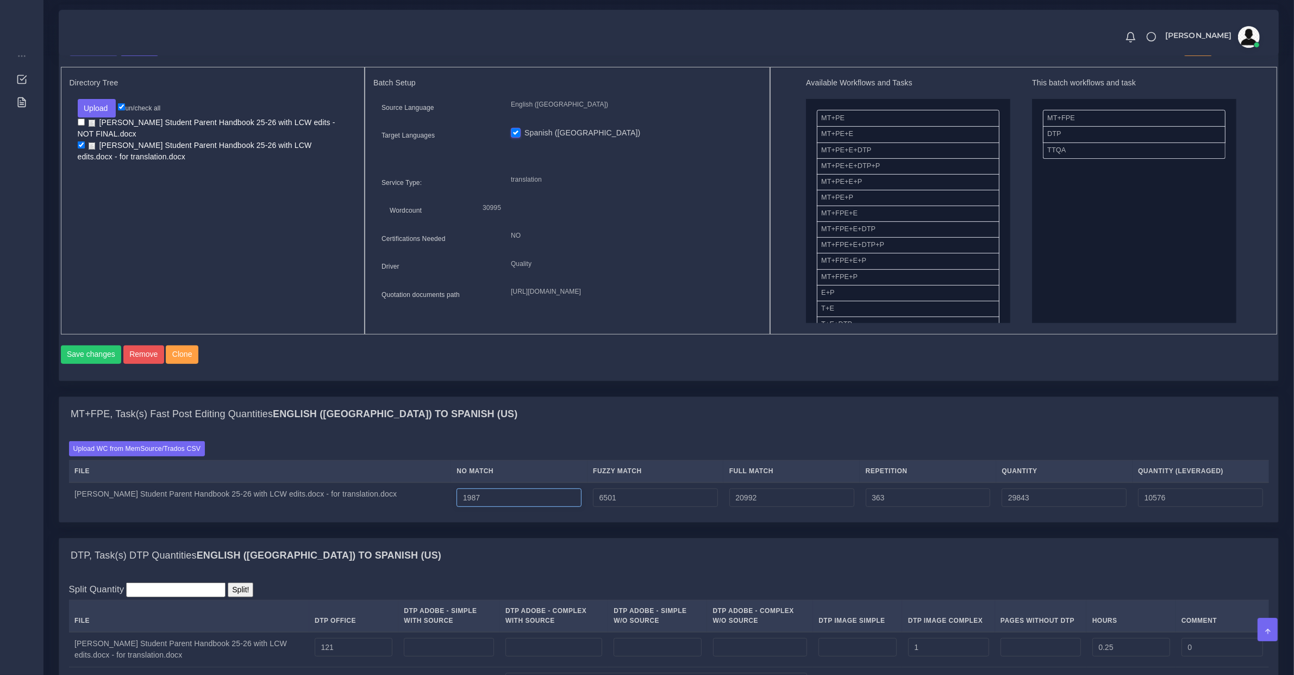
type input "1988"
type input "29844"
type input "10577"
type input "1989"
type input "29845"
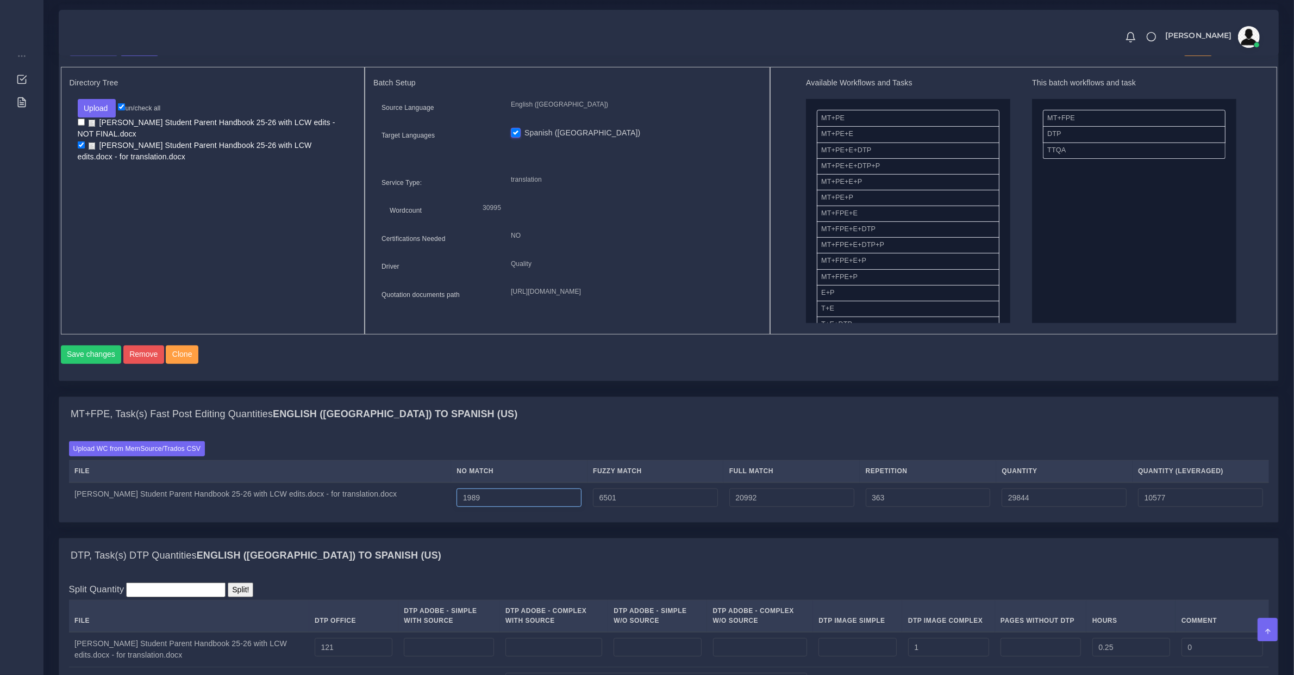
type input "10578"
type input "1990"
type input "29846"
type input "10579"
type input "1991"
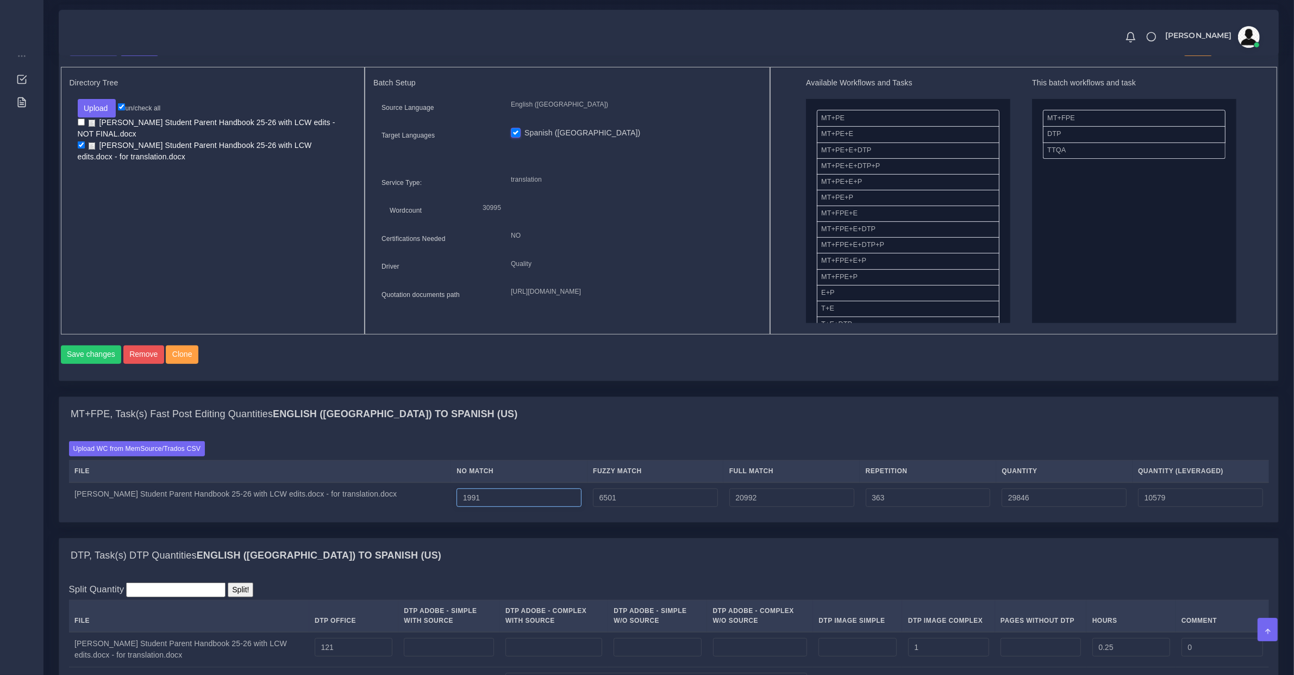
type input "29847"
type input "10580"
type input "1992"
type input "29848"
type input "10581"
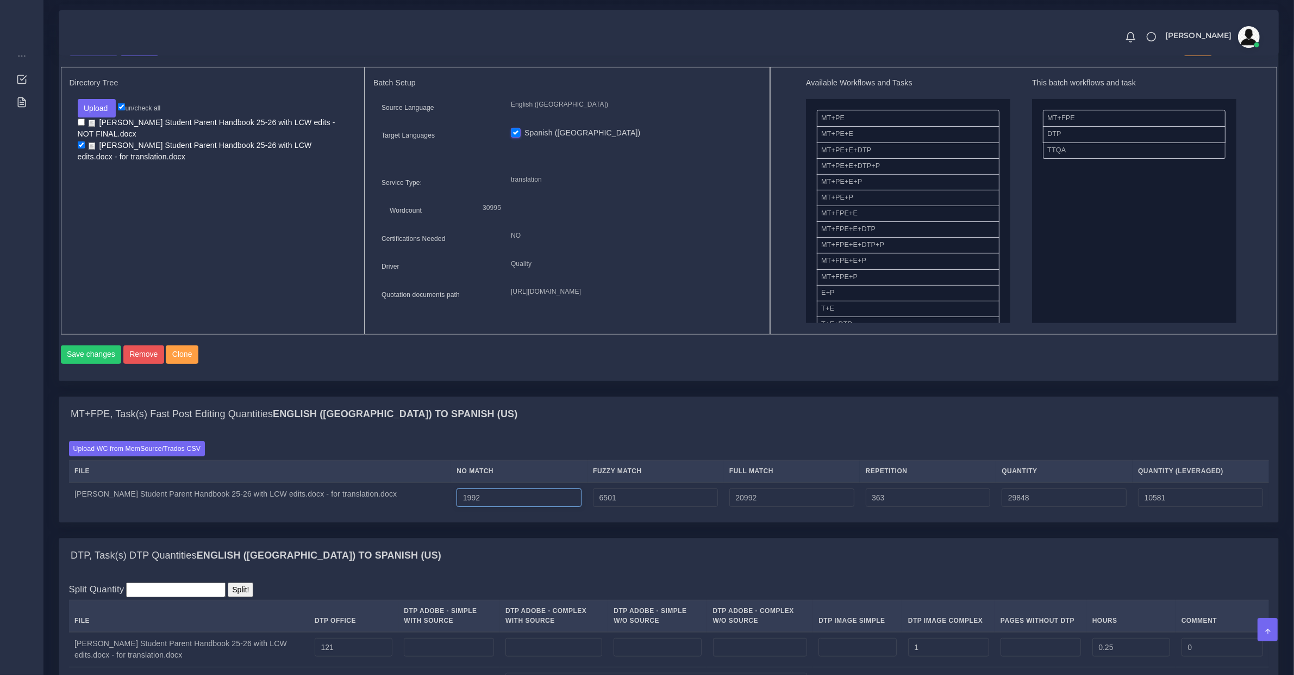
type input "1993"
type input "29849"
type input "10582"
type input "1994"
type input "29850"
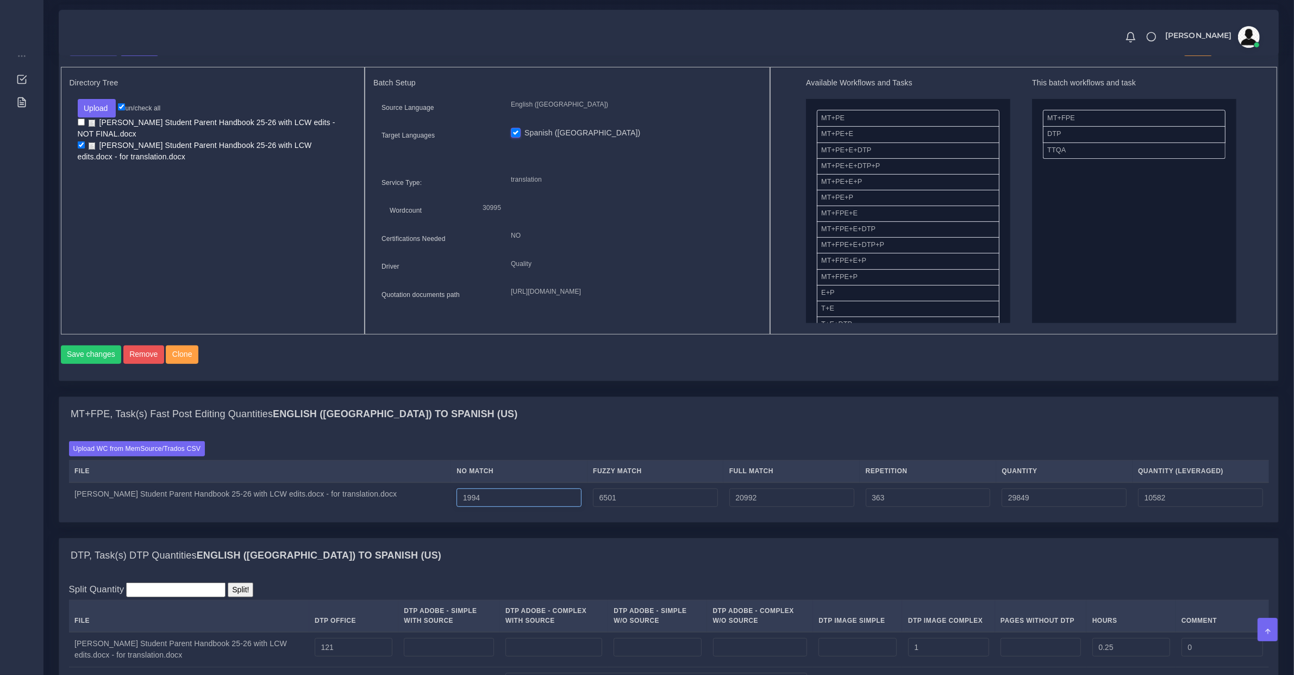
type input "10583"
type input "1995"
type input "29851"
type input "10584"
type input "1996"
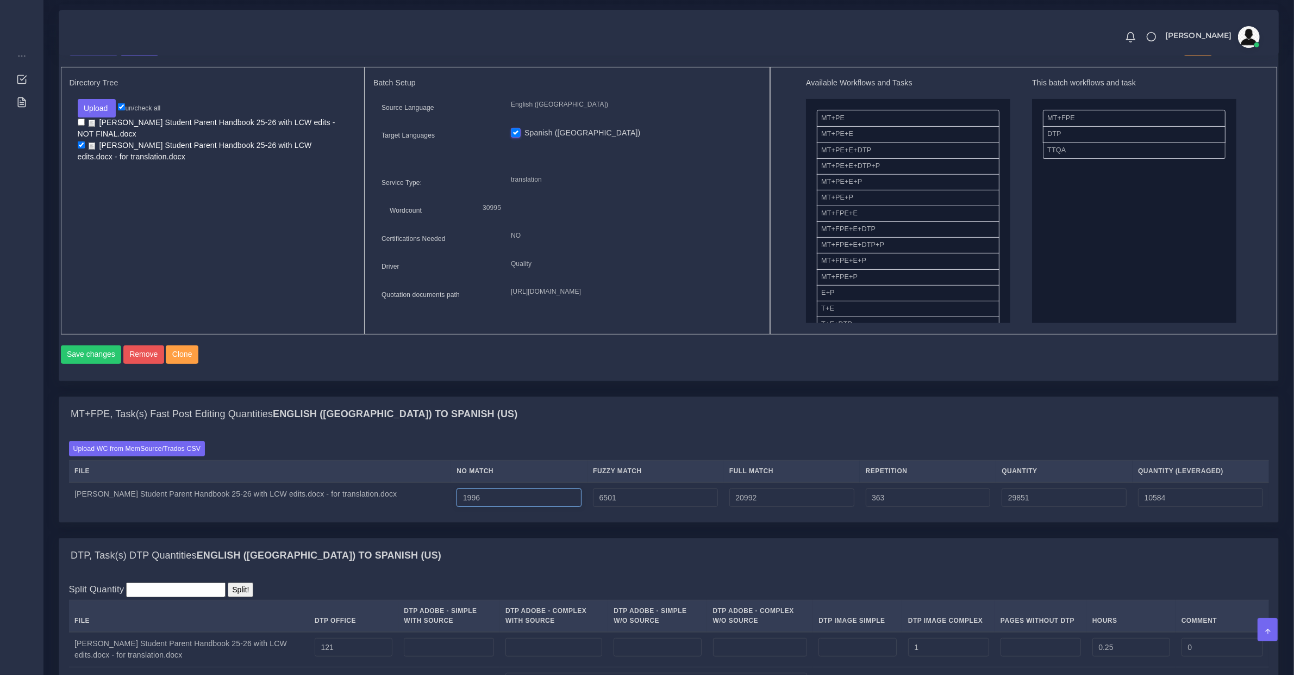
type input "29852"
type input "10585"
type input "1997"
type input "29853"
type input "10586"
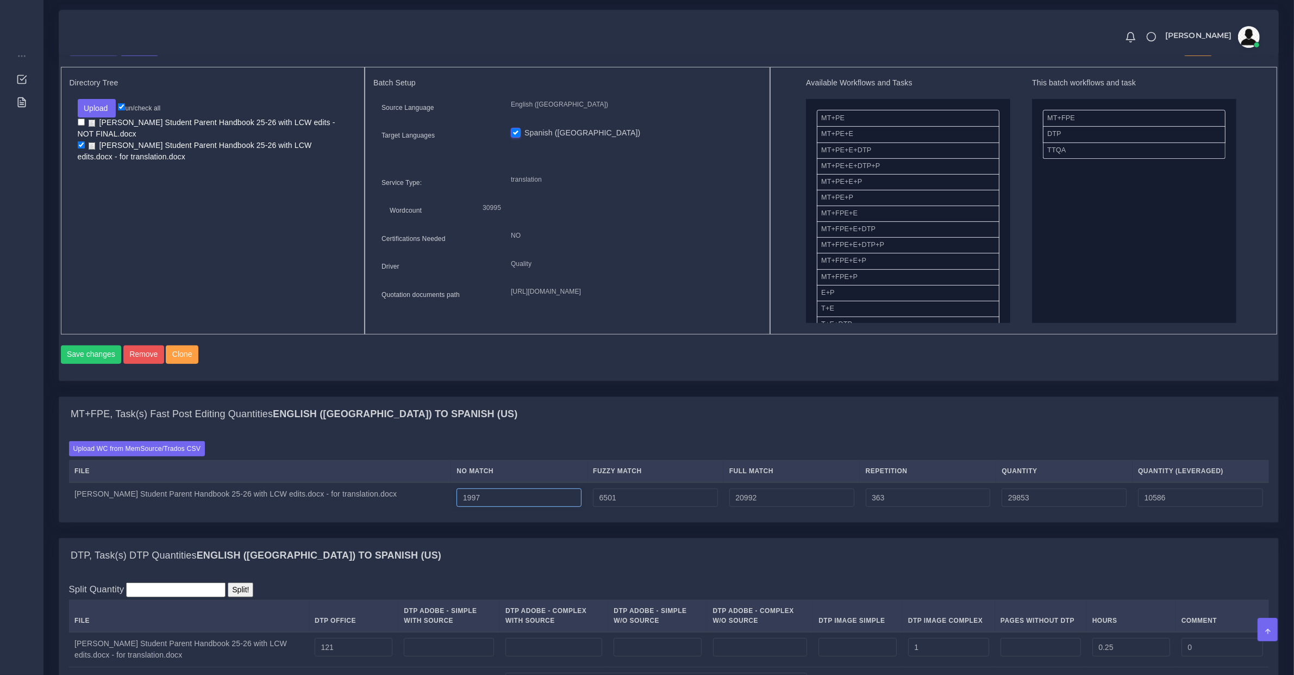
type input "1998"
type input "29854"
type input "10587"
type input "1999"
type input "29855"
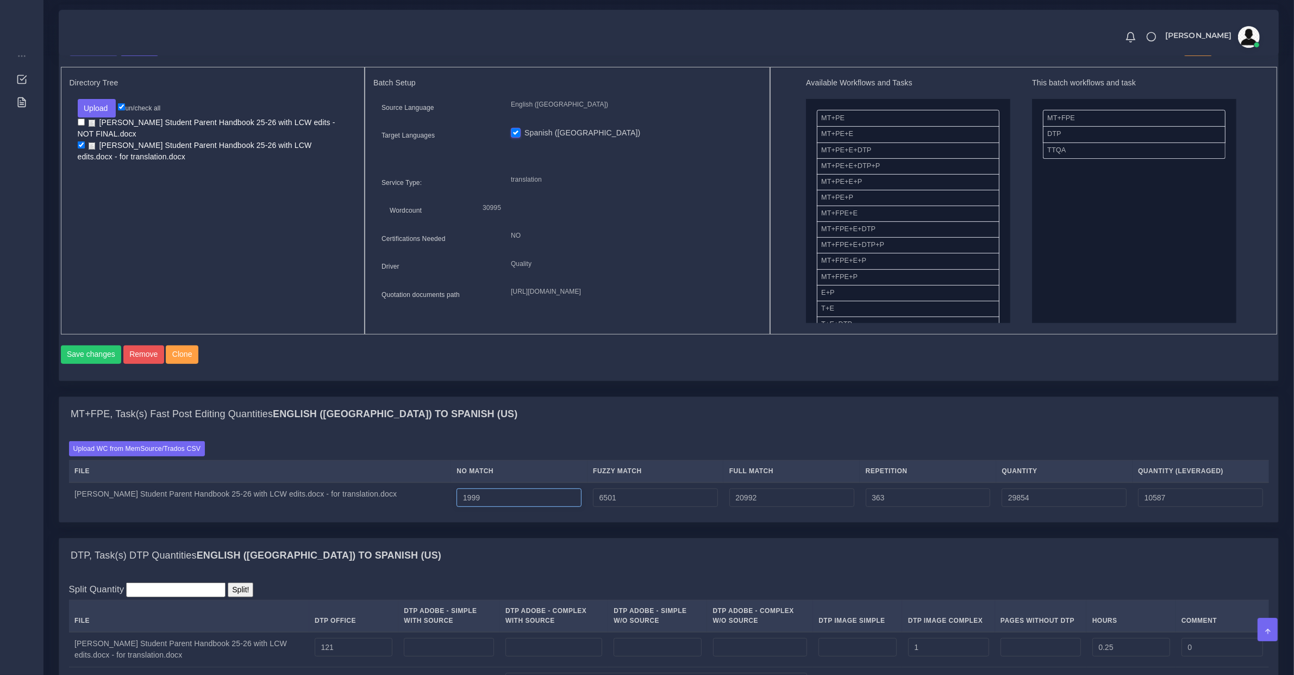
type input "10588"
type input "2000"
type input "29856"
type input "10589"
type input "2001"
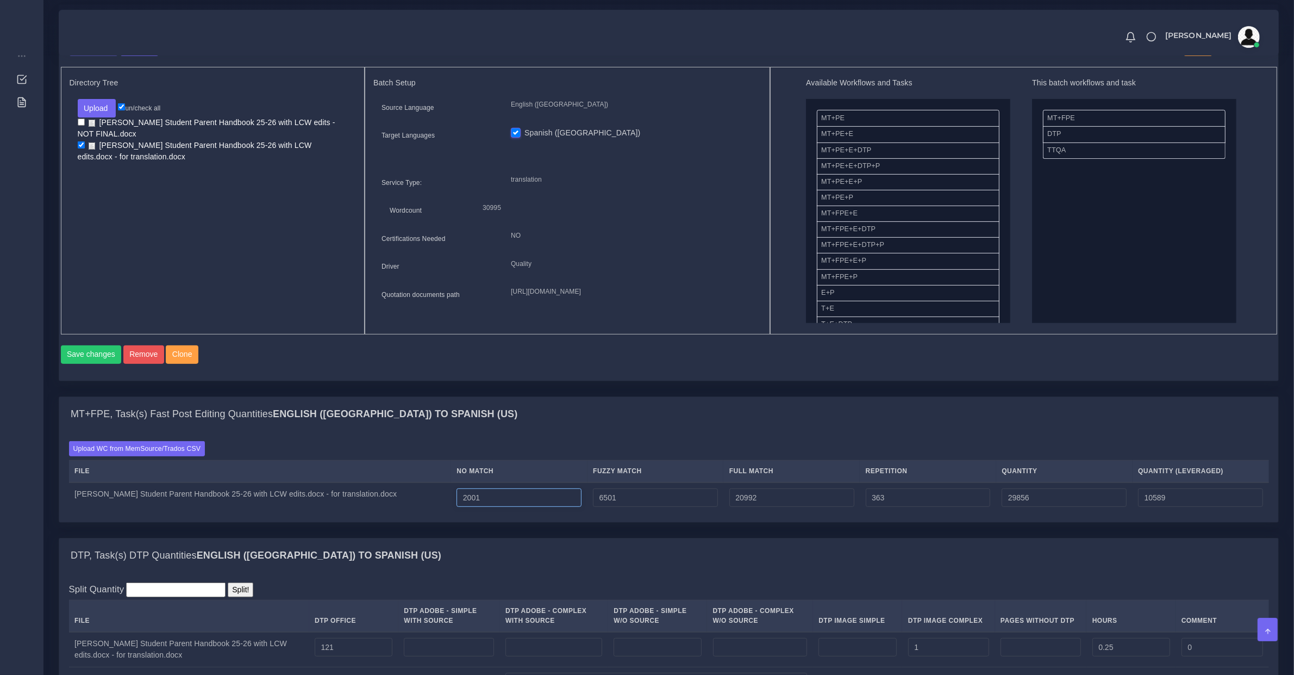
type input "29857"
type input "10590"
type input "2002"
type input "29858"
type input "10591"
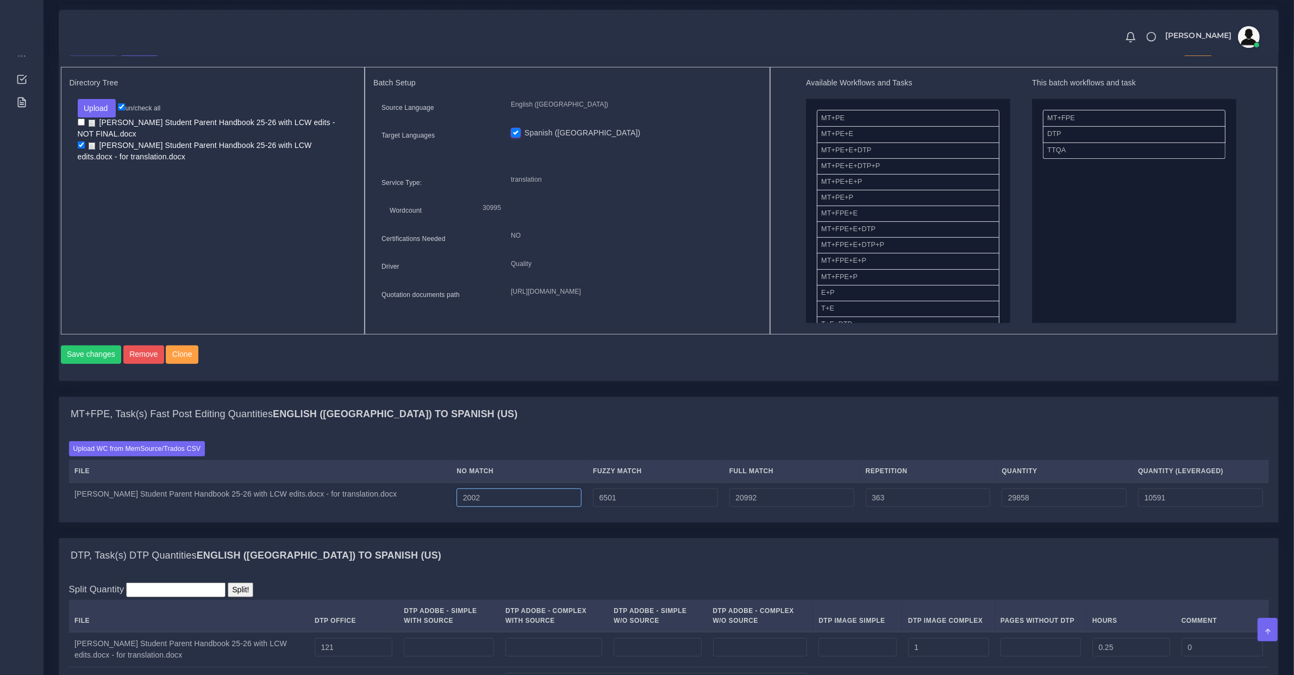
type input "2003"
type input "29859"
type input "10592"
type input "2004"
type input "29860"
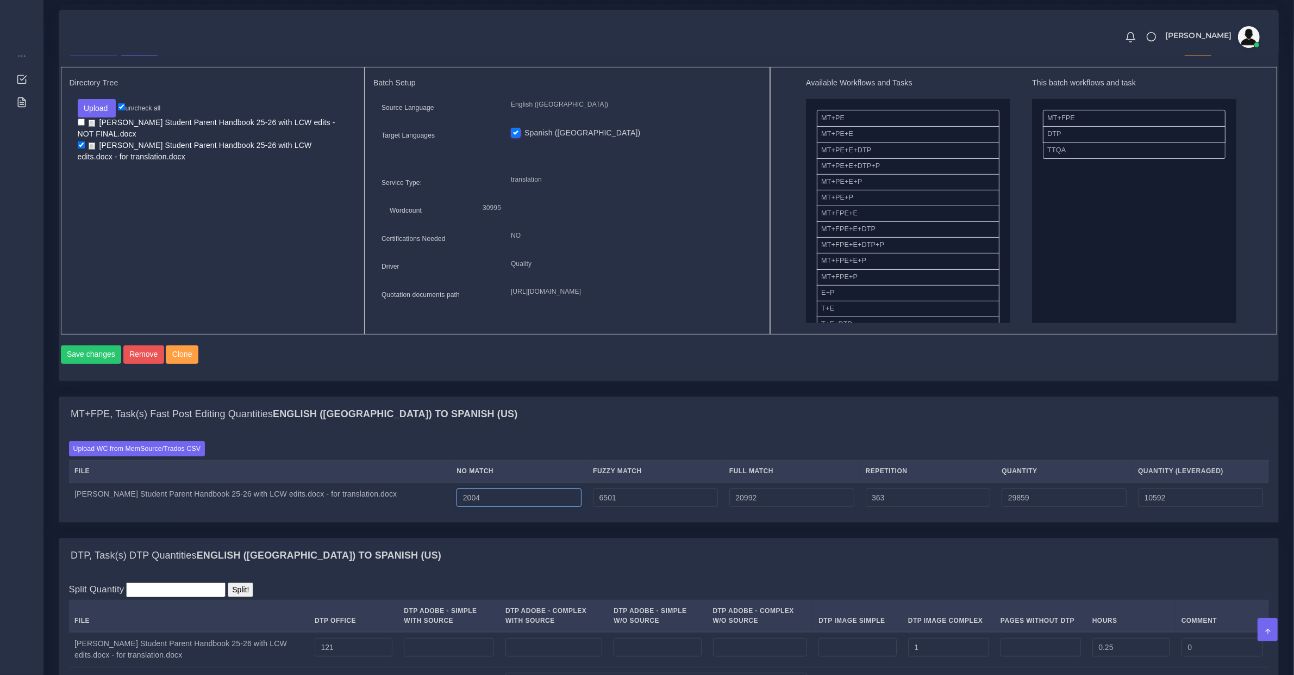
type input "10593"
type input "2005"
type input "29861"
type input "10594"
type input "2006"
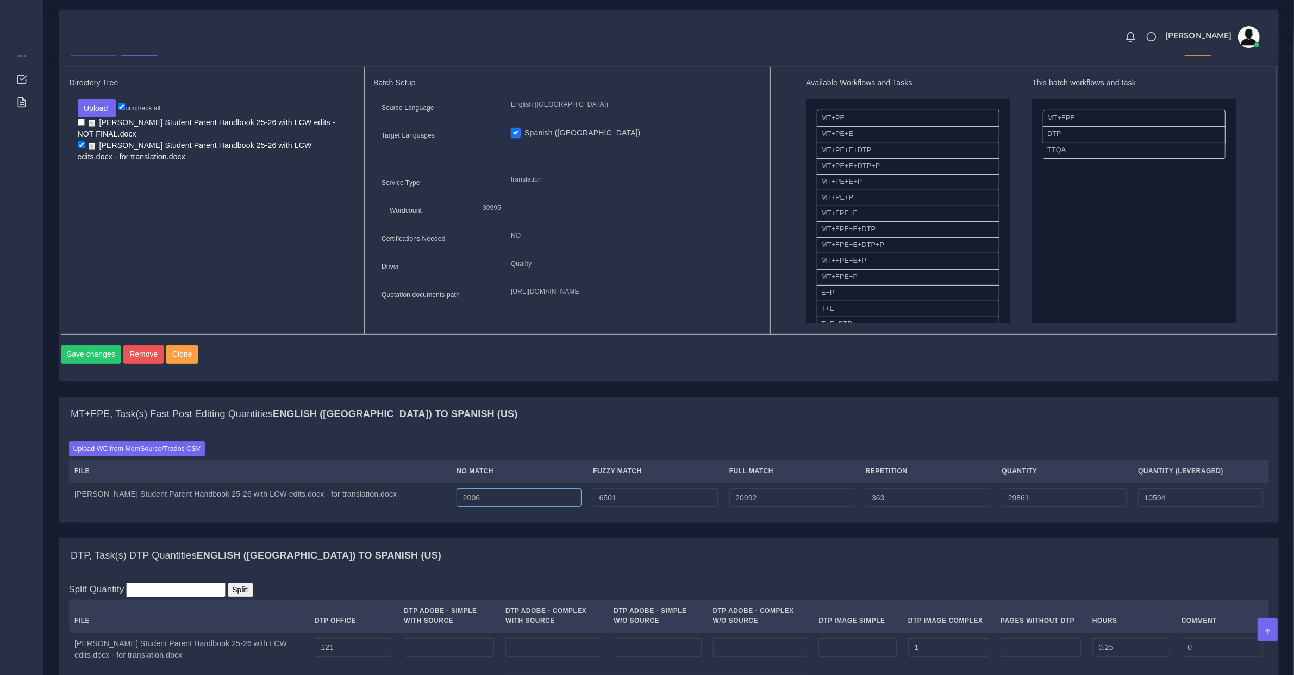
type input "29862"
type input "10595"
type input "2007"
type input "29863"
type input "10596"
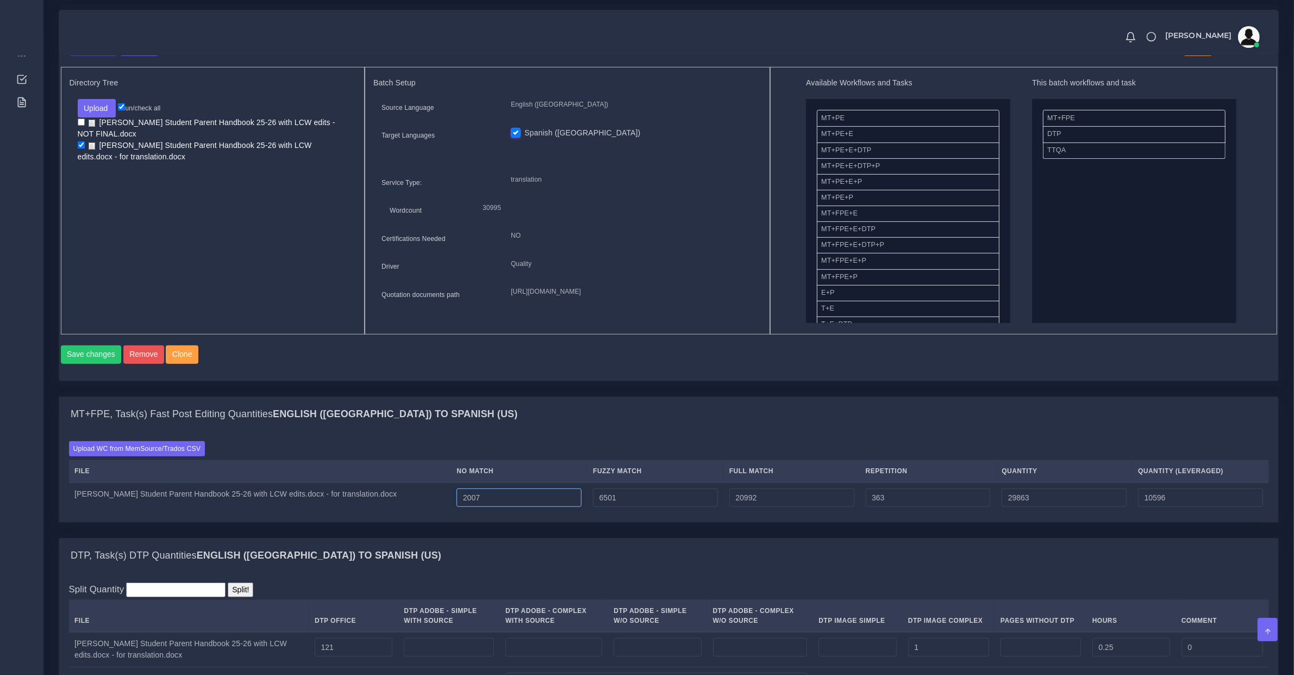
type input "2008"
type input "29864"
type input "10597"
type input "2009"
type input "29865"
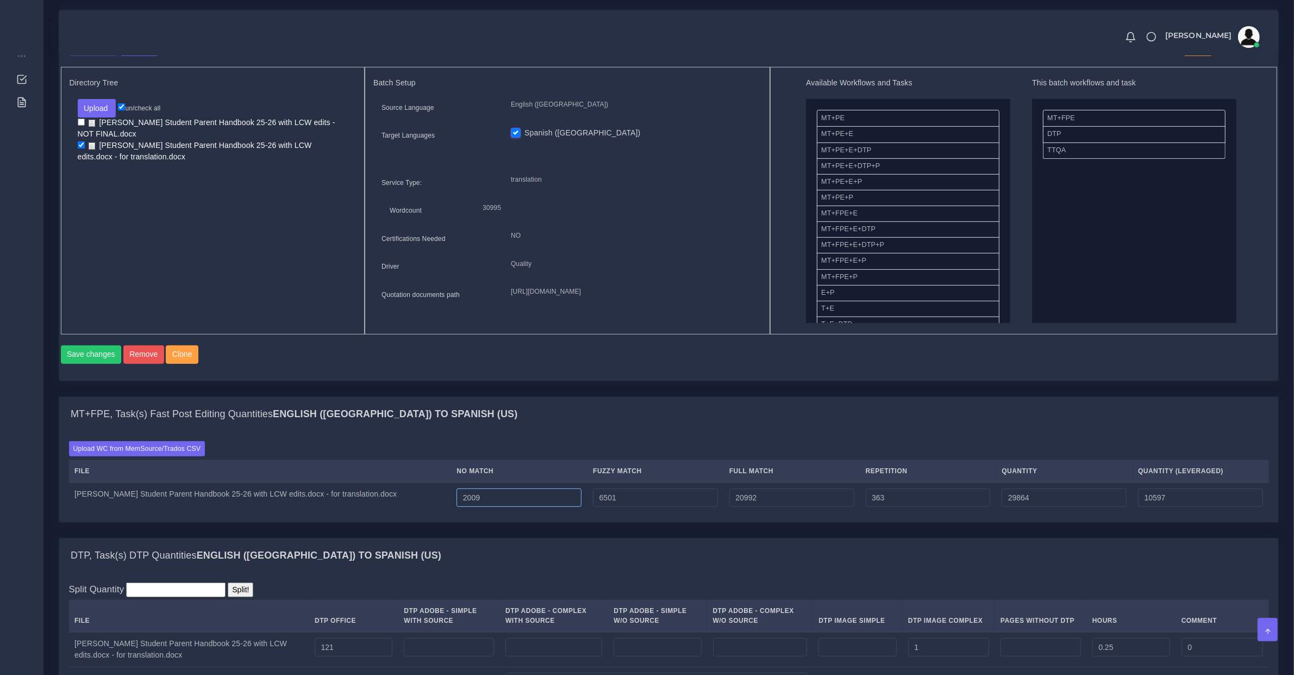
type input "10598"
type input "2010"
type input "29866"
type input "10599"
type input "2011"
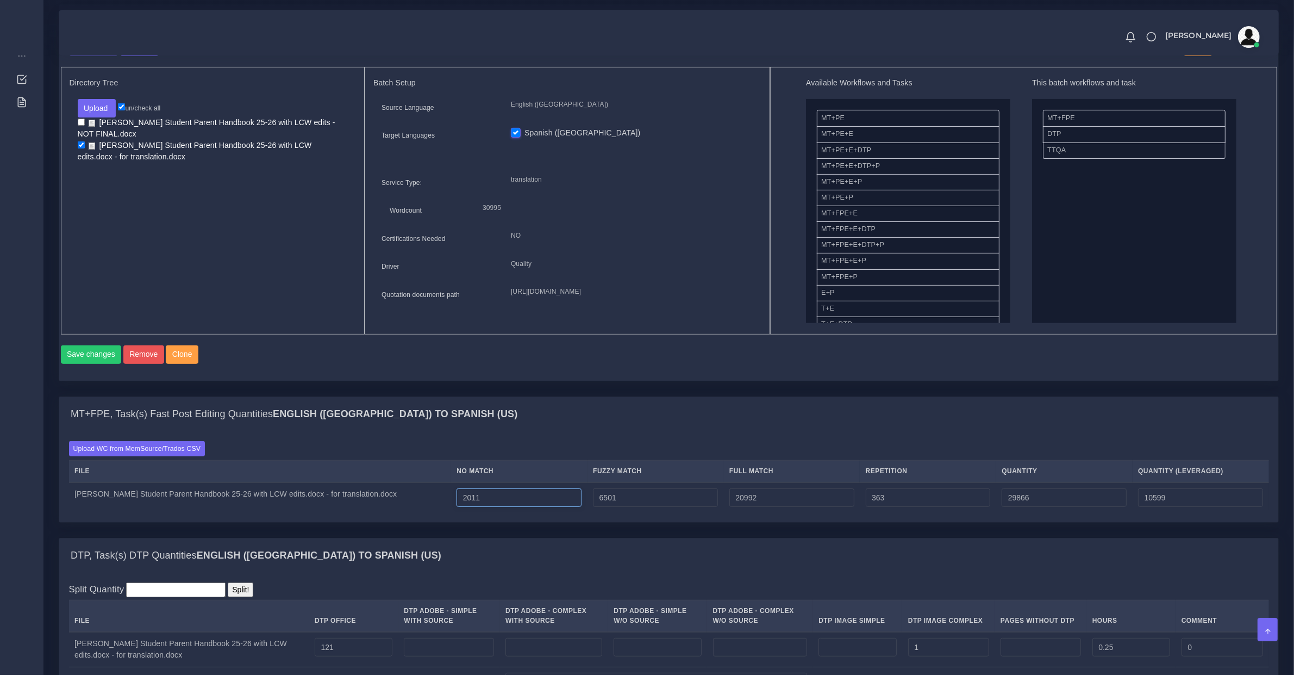
type input "29867"
type input "10600"
type input "2012"
type input "29868"
type input "10601"
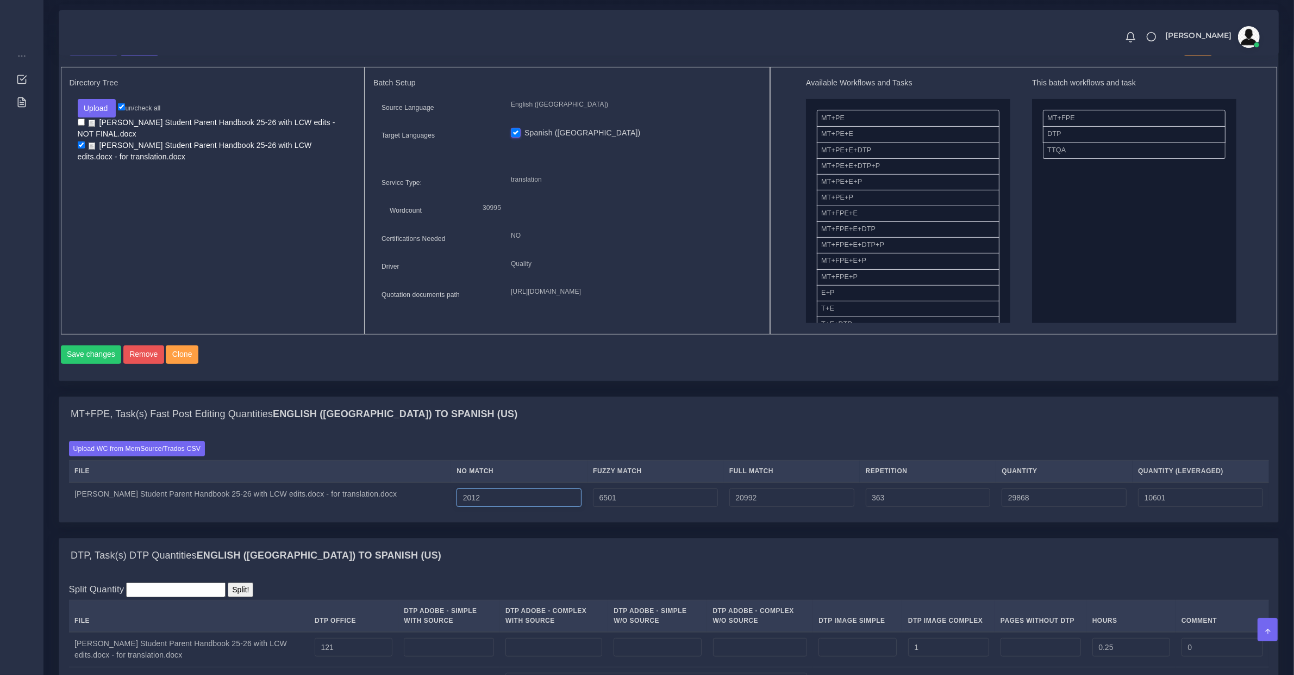
type input "2013"
type input "29869"
type input "10602"
type input "2014"
type input "29870"
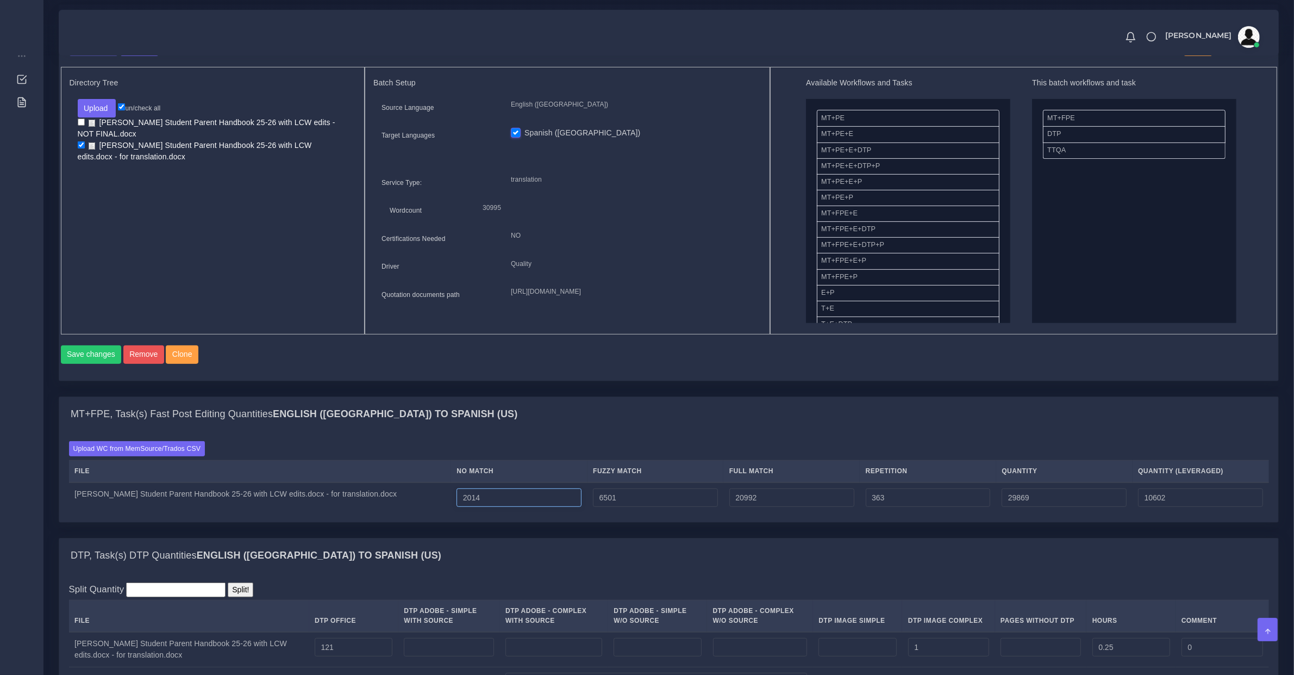
type input "10603"
type input "2015"
type input "29871"
type input "10604"
type input "2016"
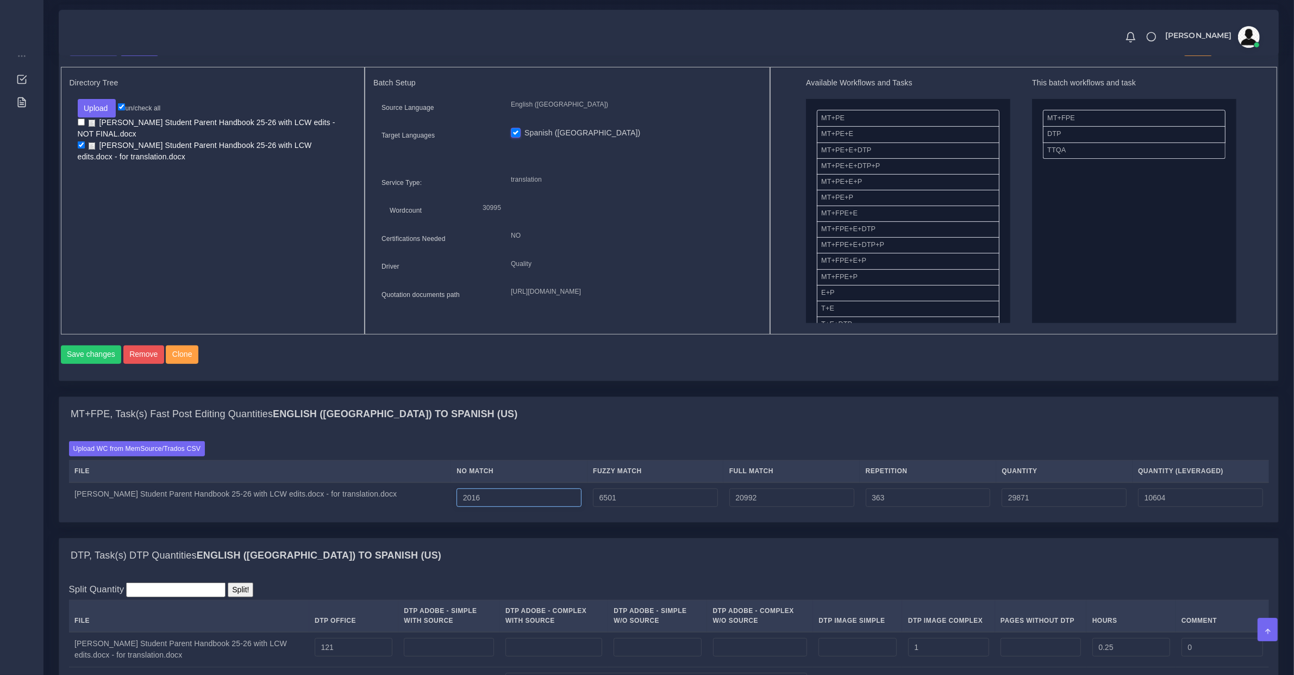
type input "29872"
type input "10605"
type input "2017"
type input "29873"
type input "10606"
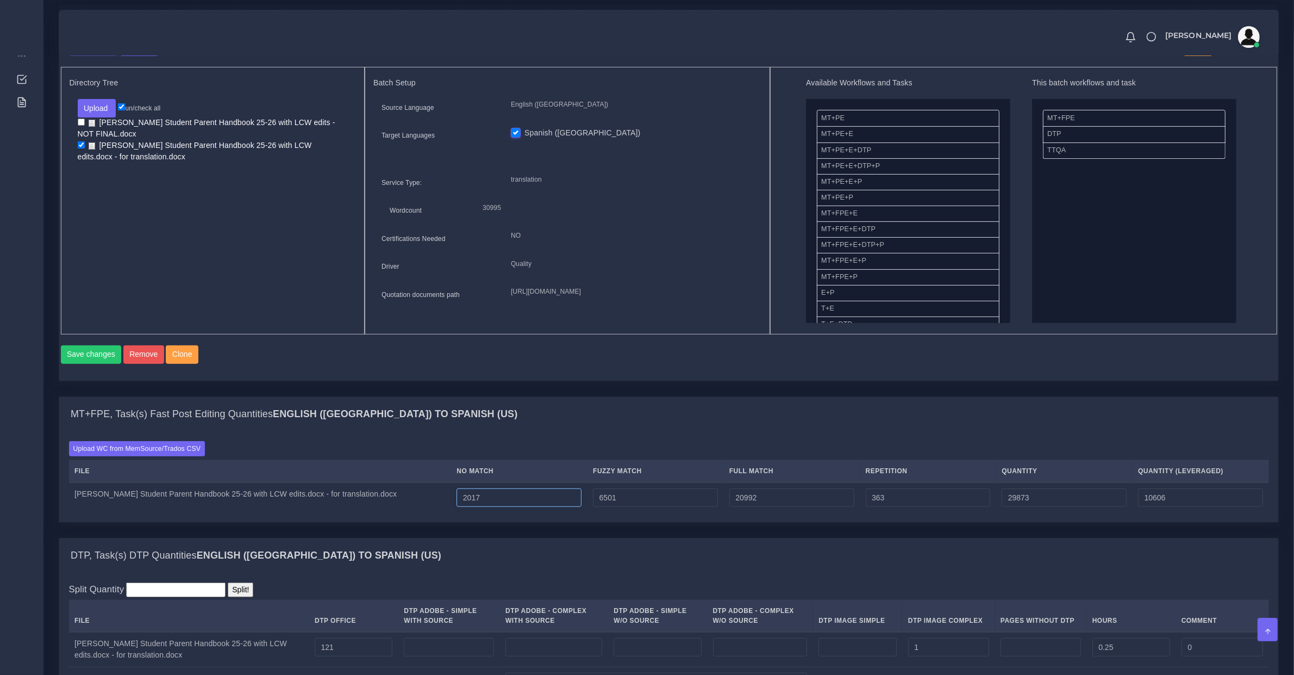
type input "2018"
type input "29874"
type input "10607"
type input "2019"
type input "29875"
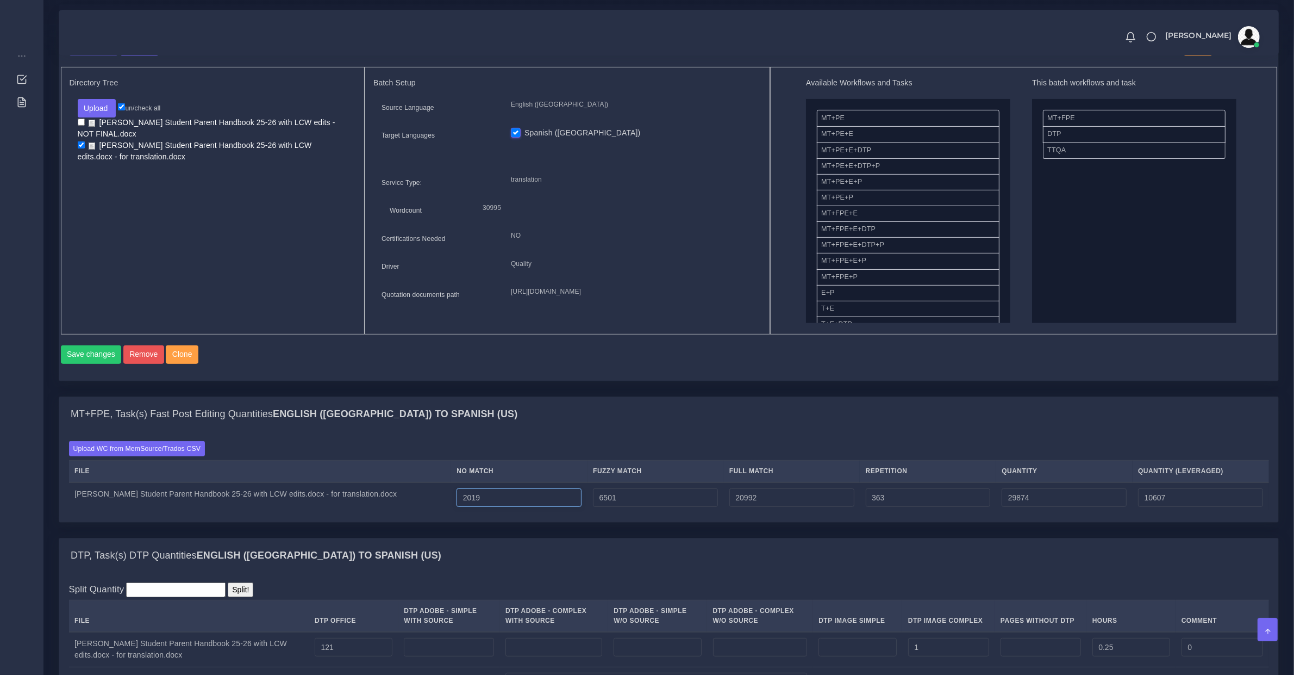
type input "10608"
type input "2020"
type input "29876"
type input "10609"
type input "2021"
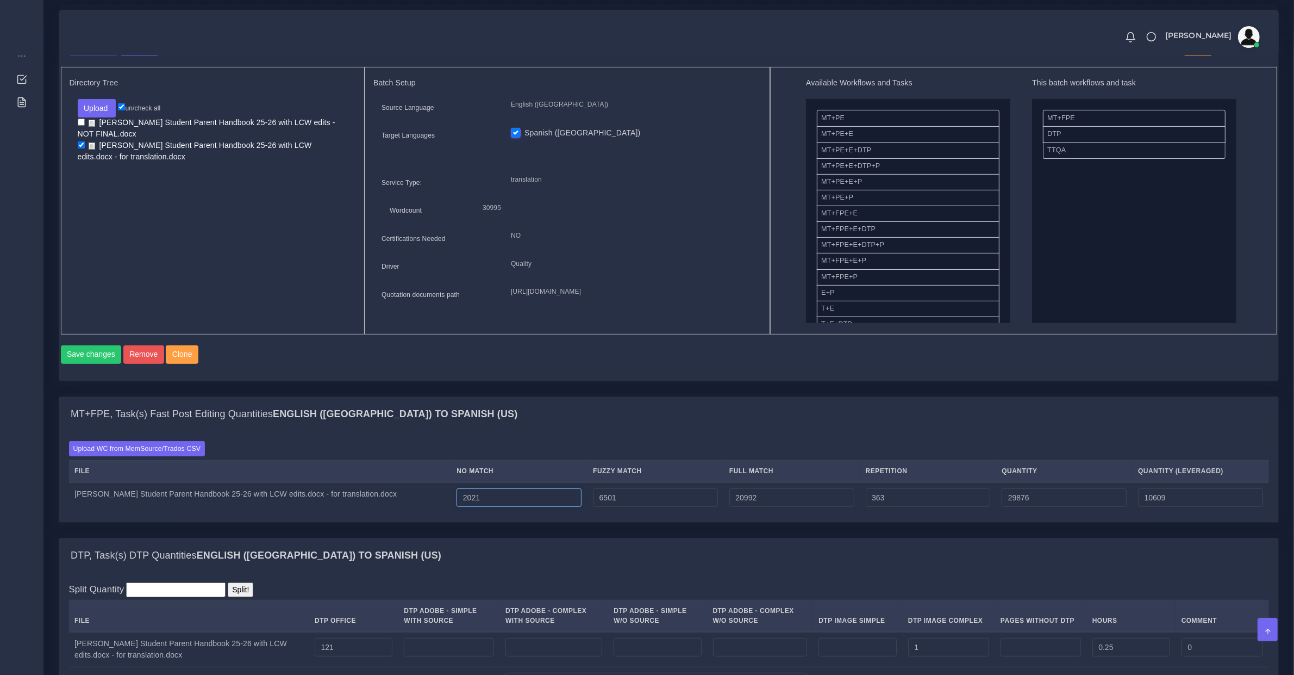
type input "29877"
type input "10610"
type input "2022"
type input "29878"
type input "10611"
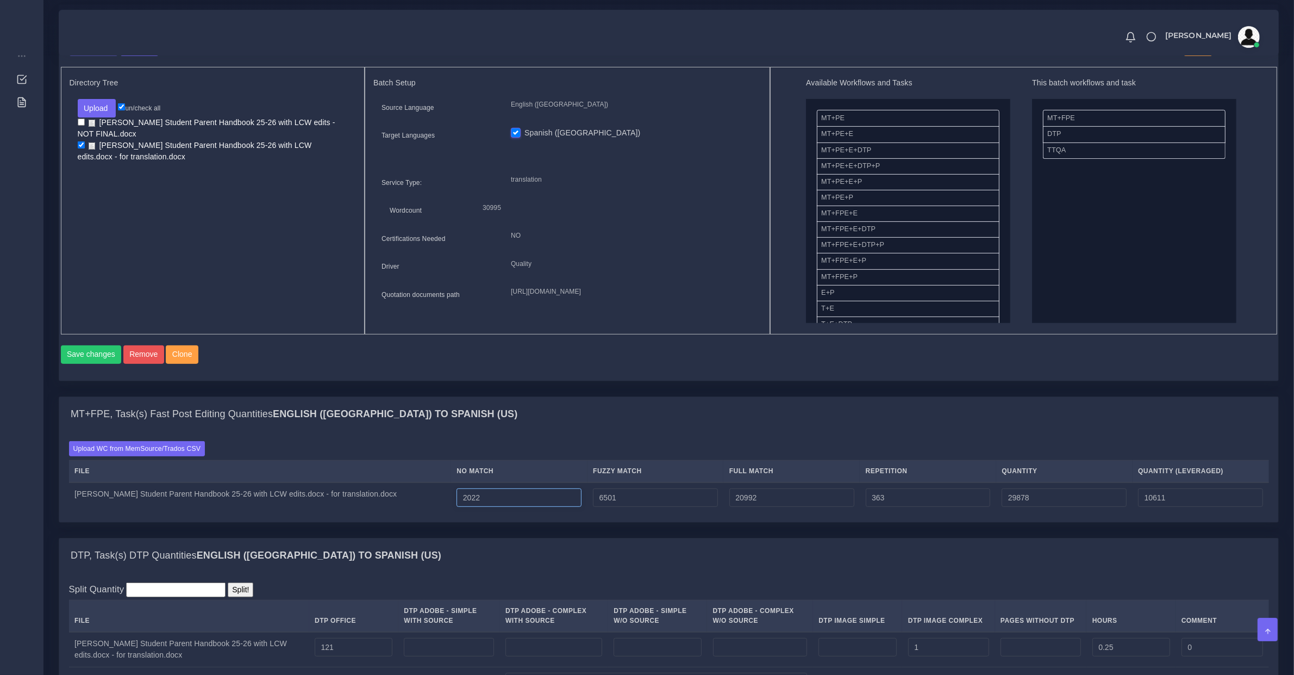
type input "2023"
type input "29879"
type input "10612"
type input "2024"
type input "29880"
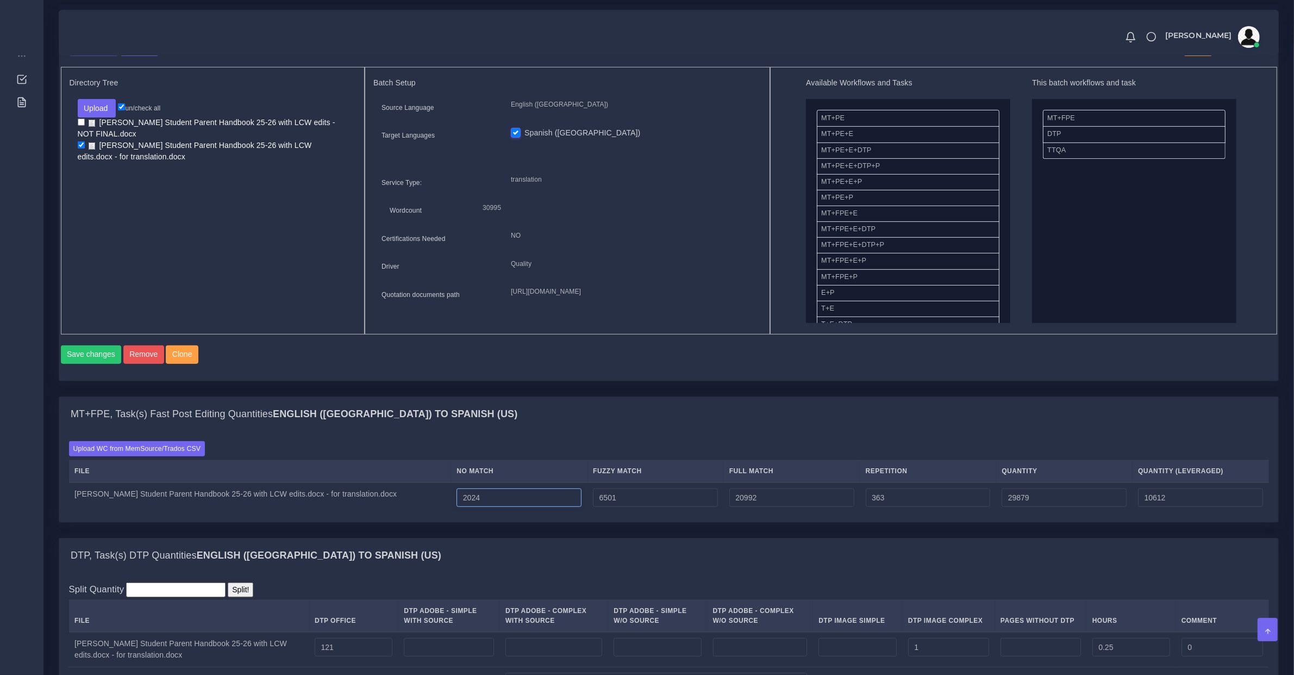
type input "10613"
type input "2025"
type input "29881"
type input "10614"
type input "2026"
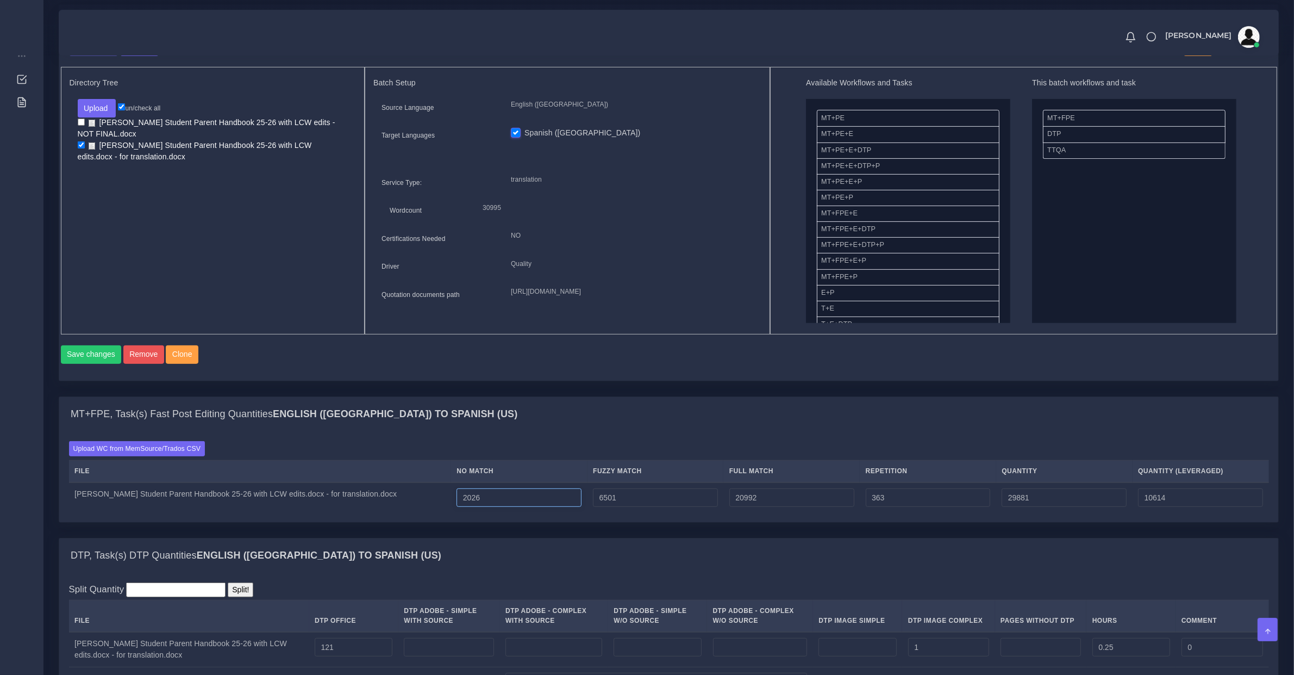
type input "29882"
type input "10615"
type input "2027"
type input "29883"
type input "10616"
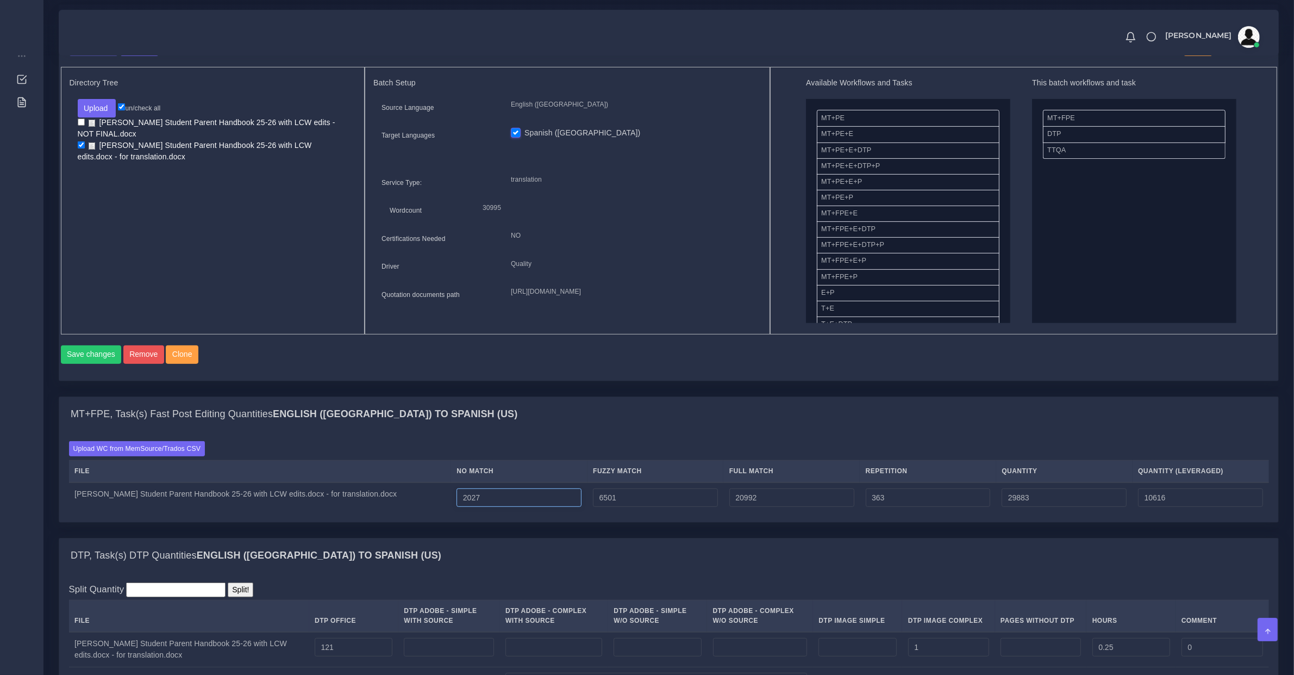
type input "2028"
type input "29884"
type input "10617"
type input "2029"
type input "29885"
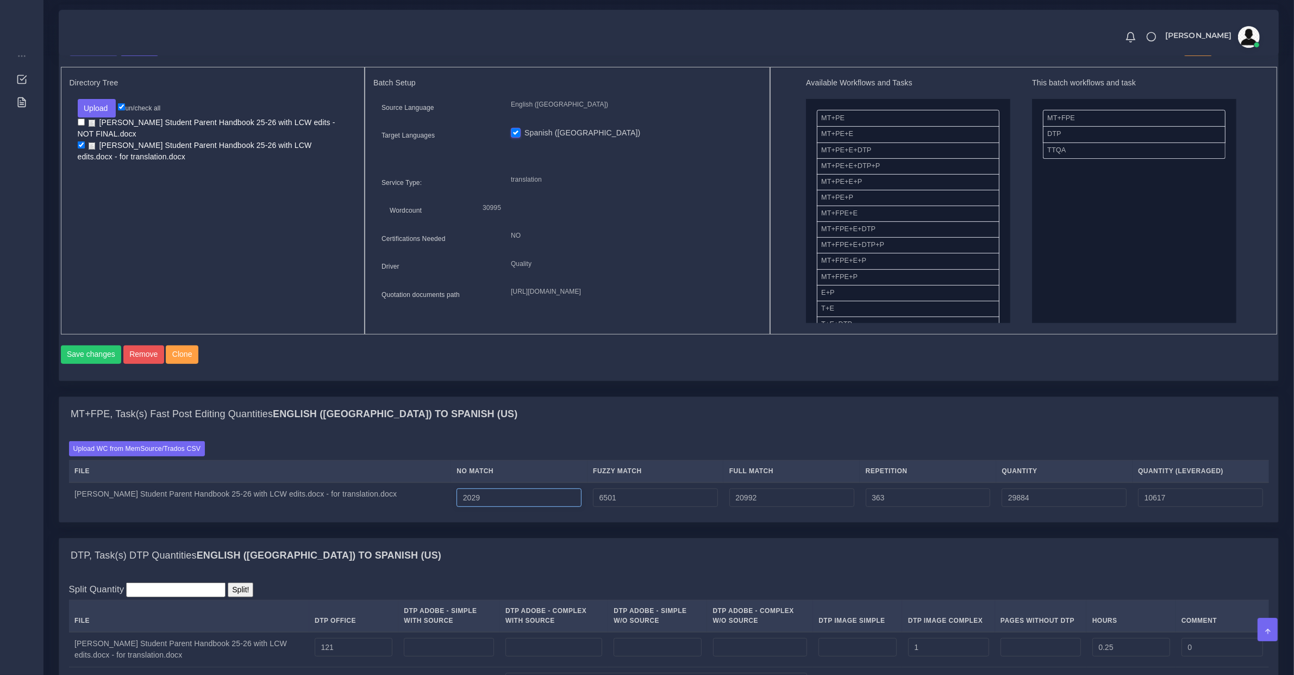
type input "10618"
type input "2030"
type input "29886"
type input "10619"
type input "2031"
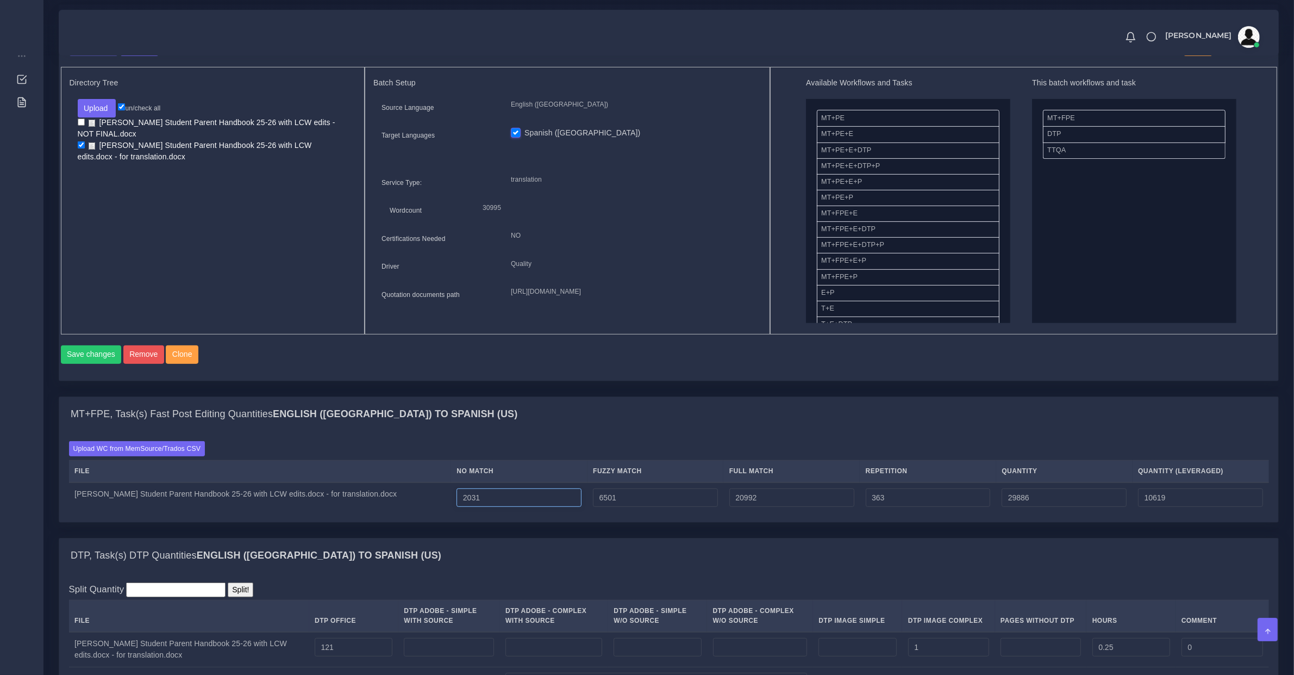
type input "29887"
type input "10620"
type input "2032"
type input "29888"
type input "10621"
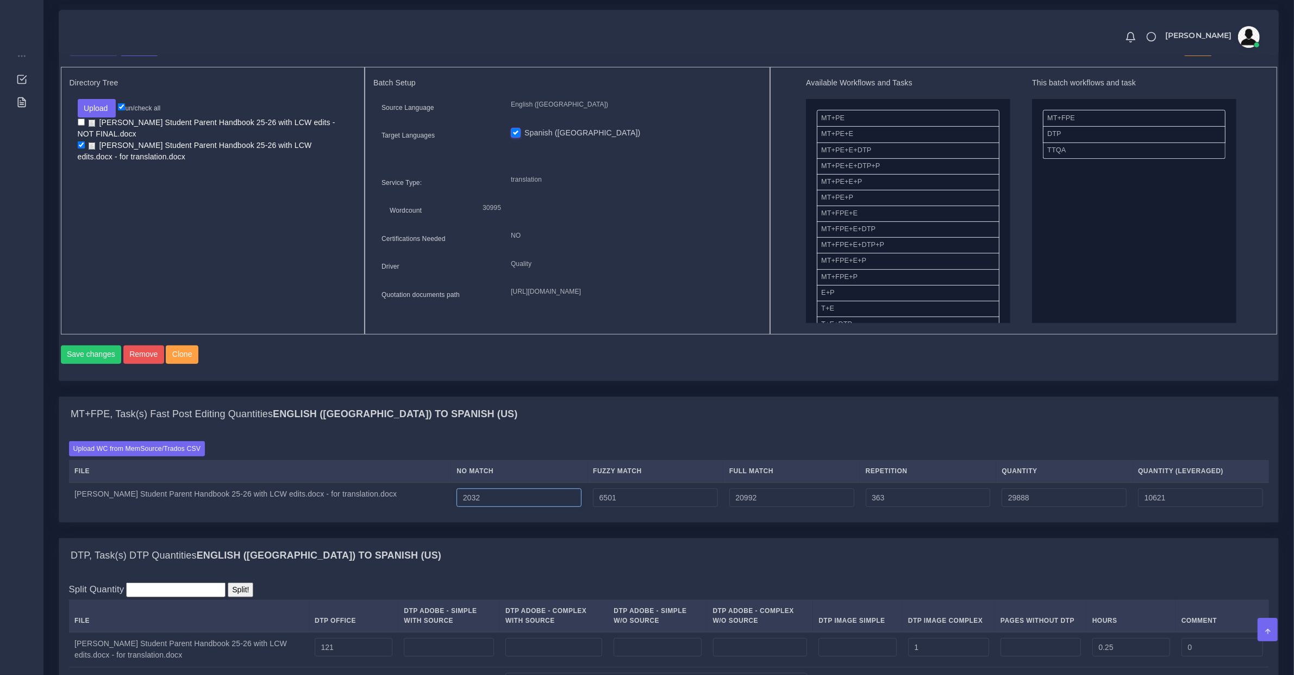
type input "2033"
type input "29889"
type input "10622"
type input "2034"
type input "29890"
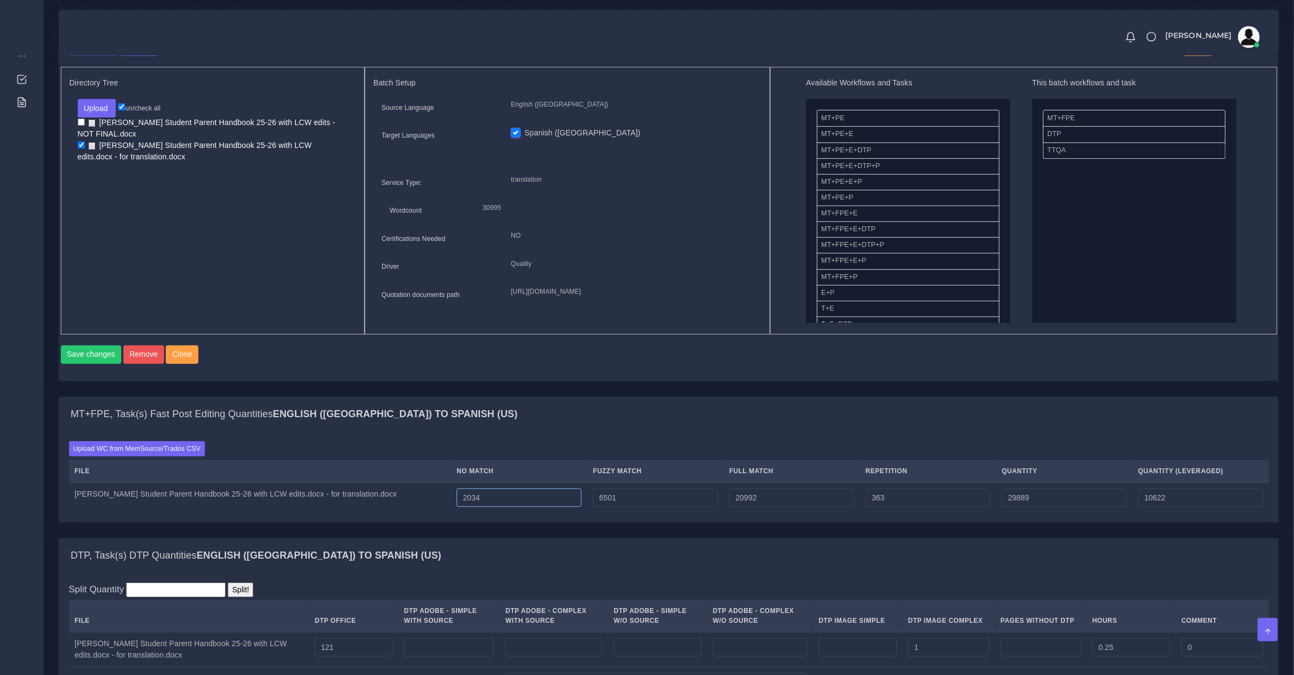
type input "10623"
type input "2036"
type input "29892"
type input "10625"
type input "2037"
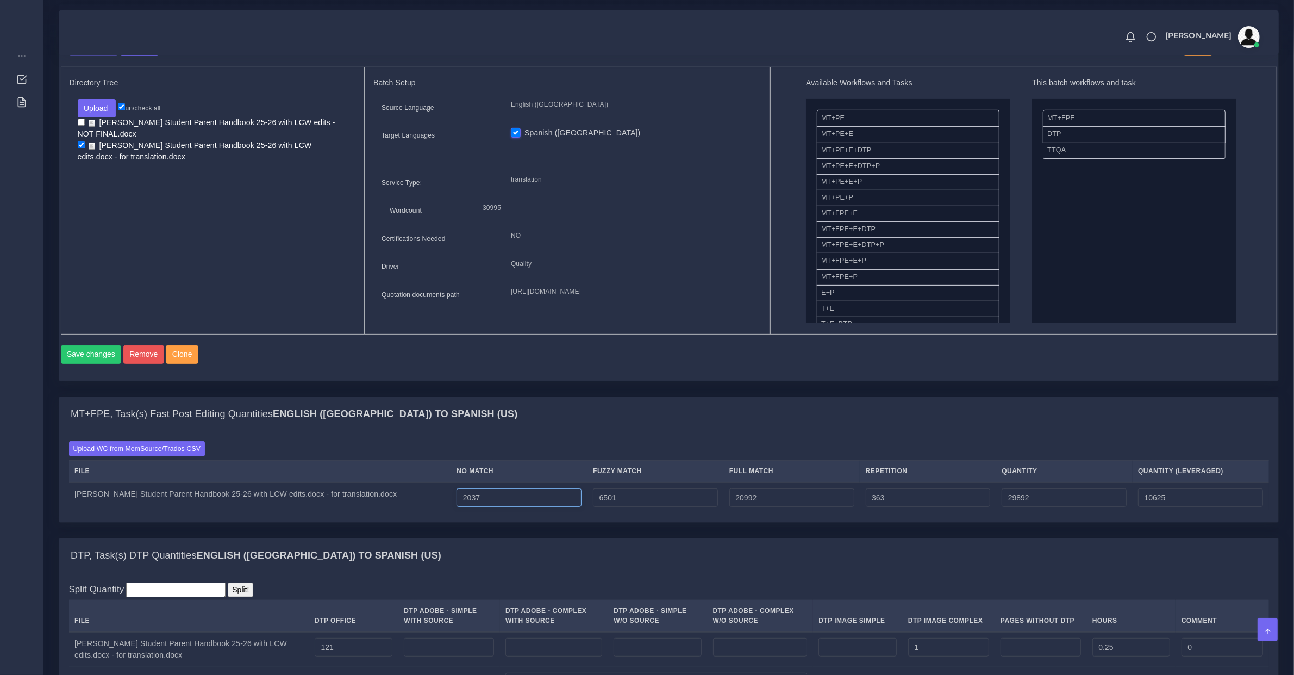
type input "29893"
type input "10626"
type input "2038"
type input "29894"
type input "10627"
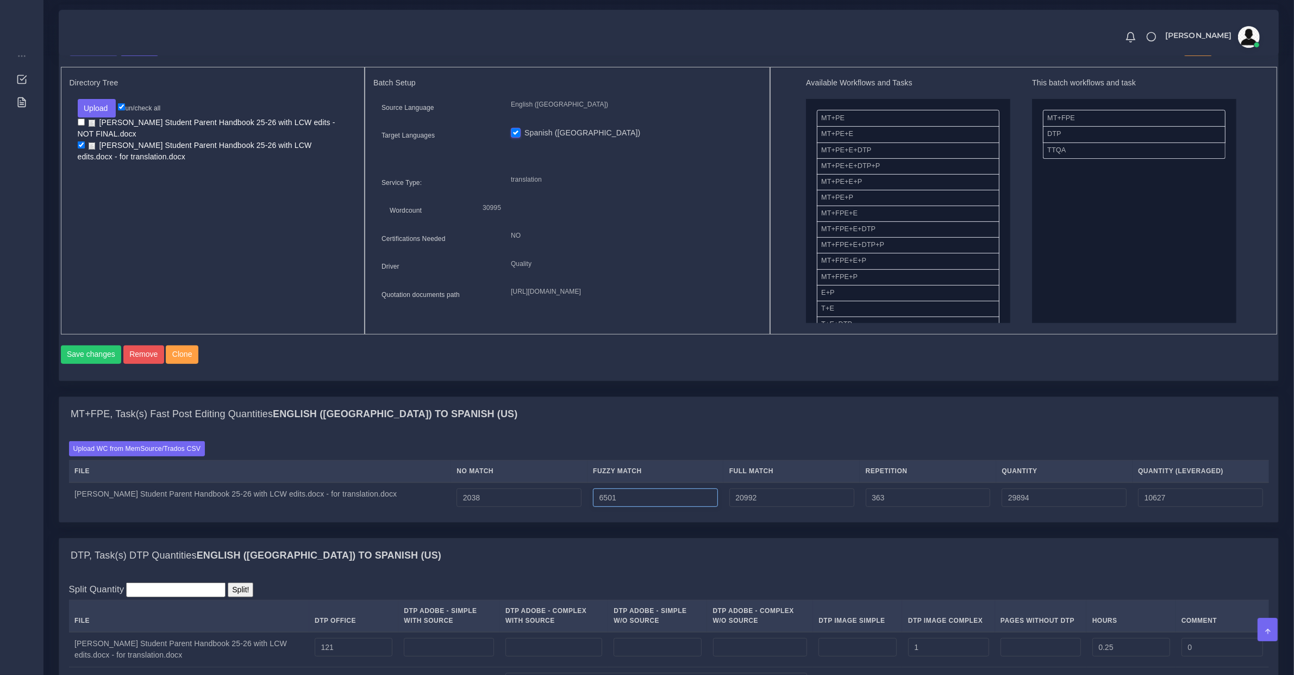
type input "6502"
type input "29895"
type input "6503"
type input "29896"
type input "10628"
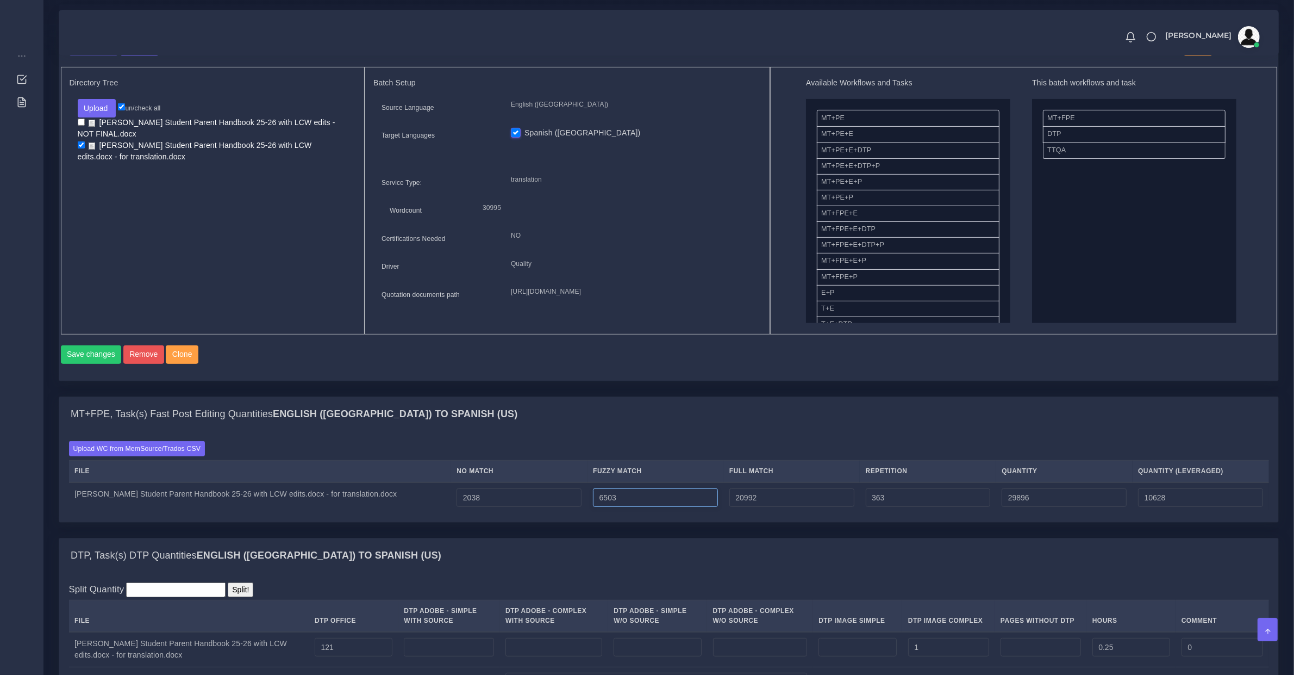
type input "6504"
click at [605, 507] on input "6504" at bounding box center [655, 497] width 125 height 18
type input "29897"
type input "6505"
type input "29898"
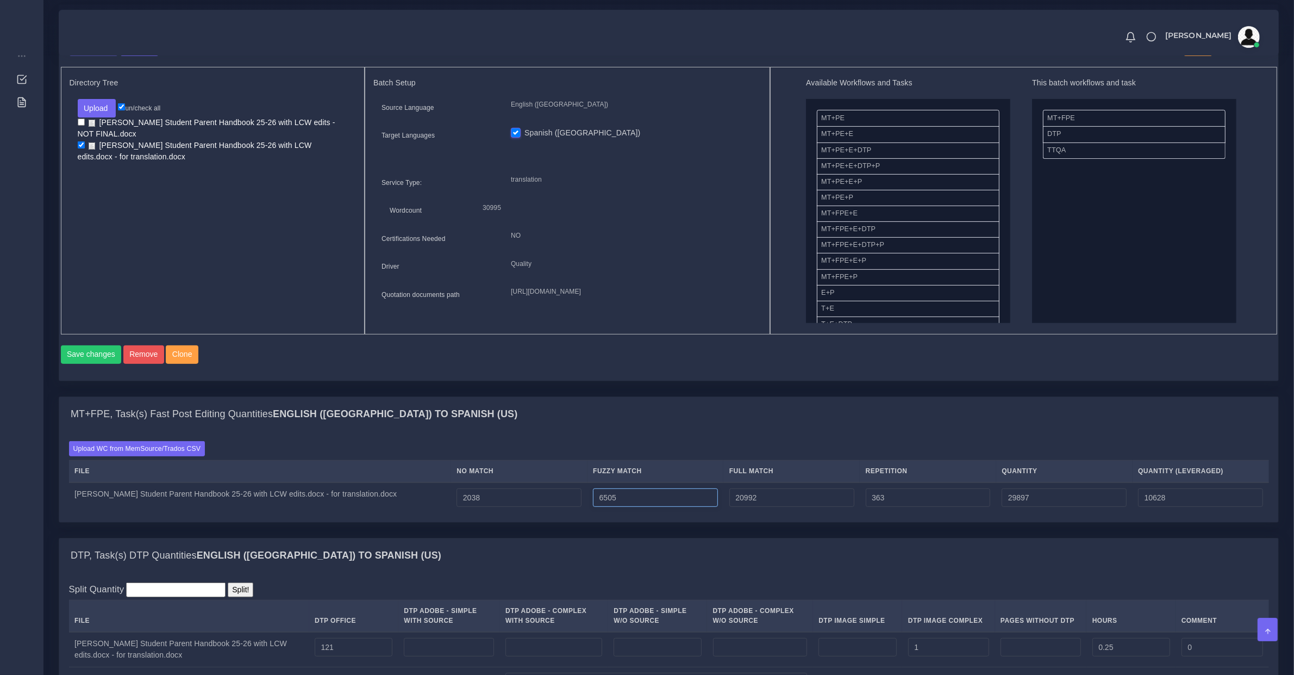
type input "10629"
type input "6506"
type input "29899"
type input "6507"
type input "29900"
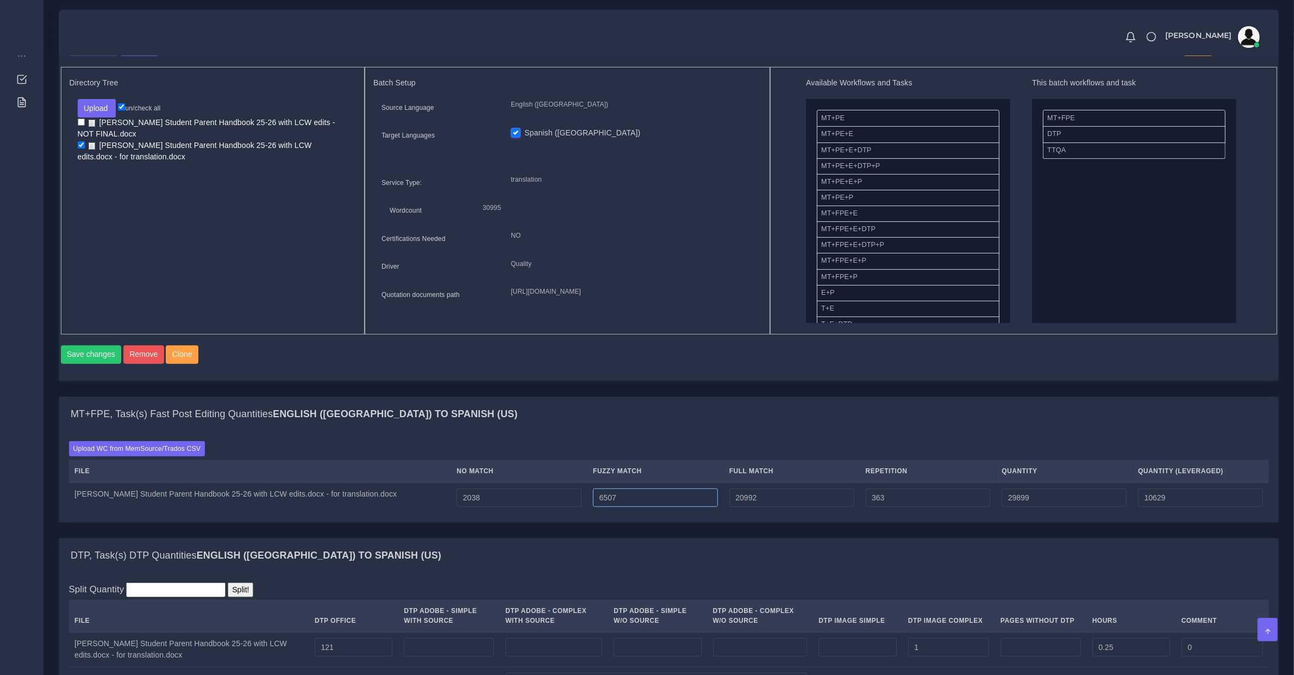
type input "10630"
type input "6508"
type input "29901"
type input "6510"
type input "29903"
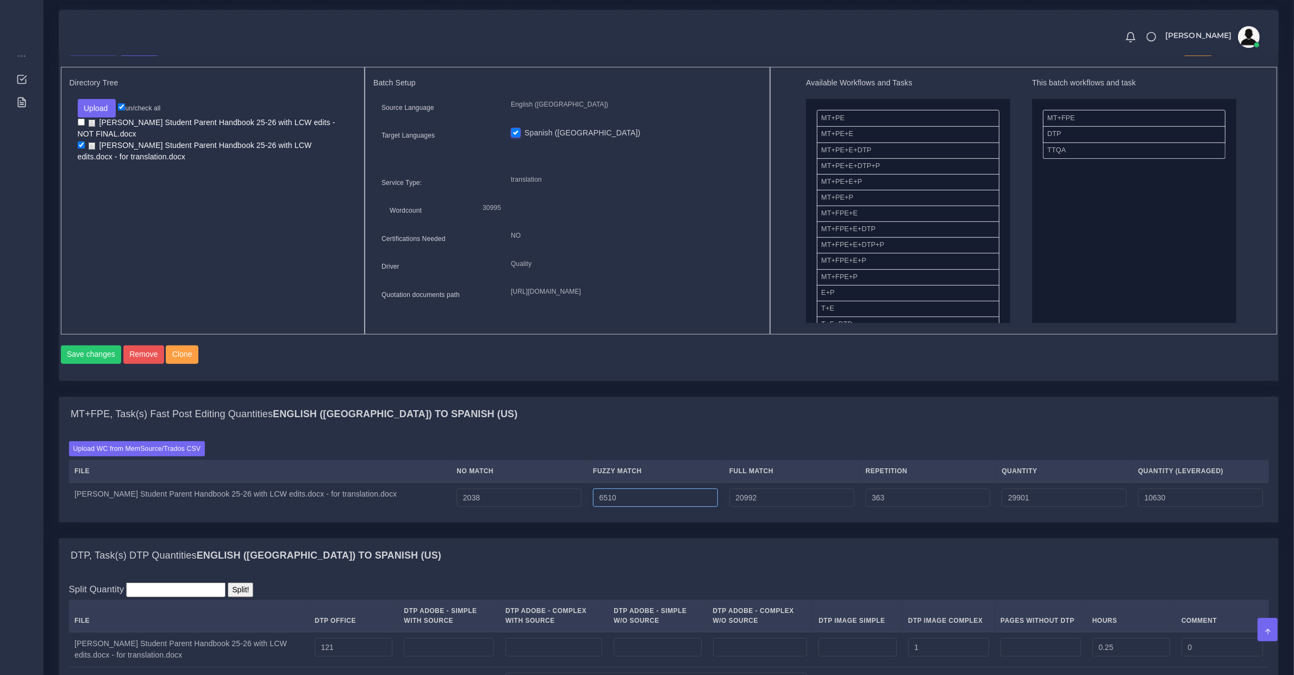
type input "10631"
type input "6511"
type input "29904"
type input "10632"
type input "6512"
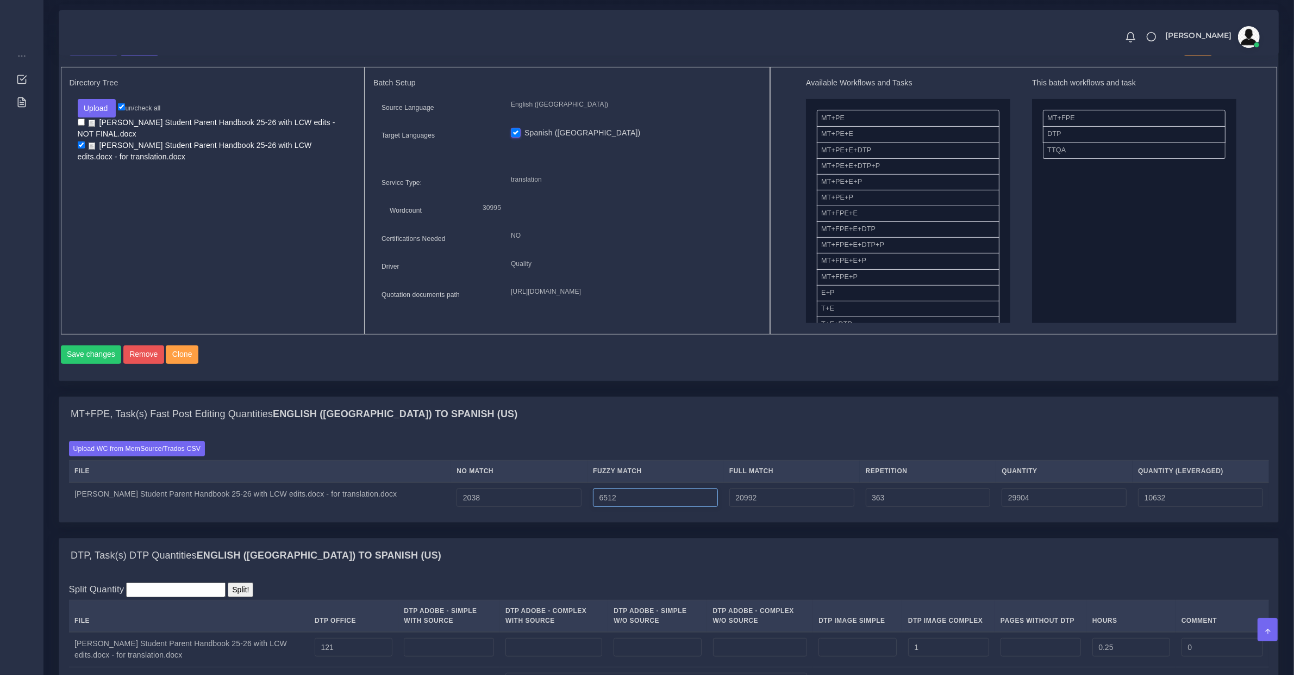
type input "29905"
type input "6513"
type input "29906"
type input "10633"
type input "6514"
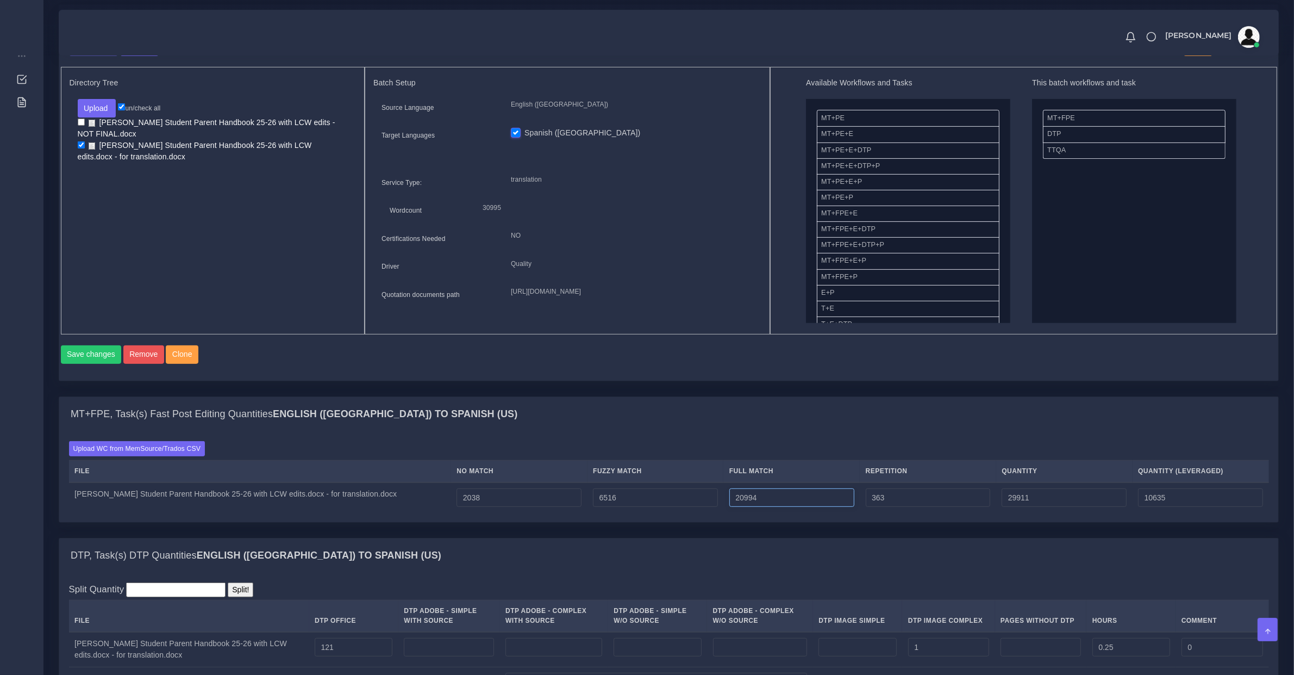
click at [748, 507] on input "20994" at bounding box center [792, 497] width 125 height 18
click at [524, 507] on input "2040" at bounding box center [519, 497] width 125 height 18
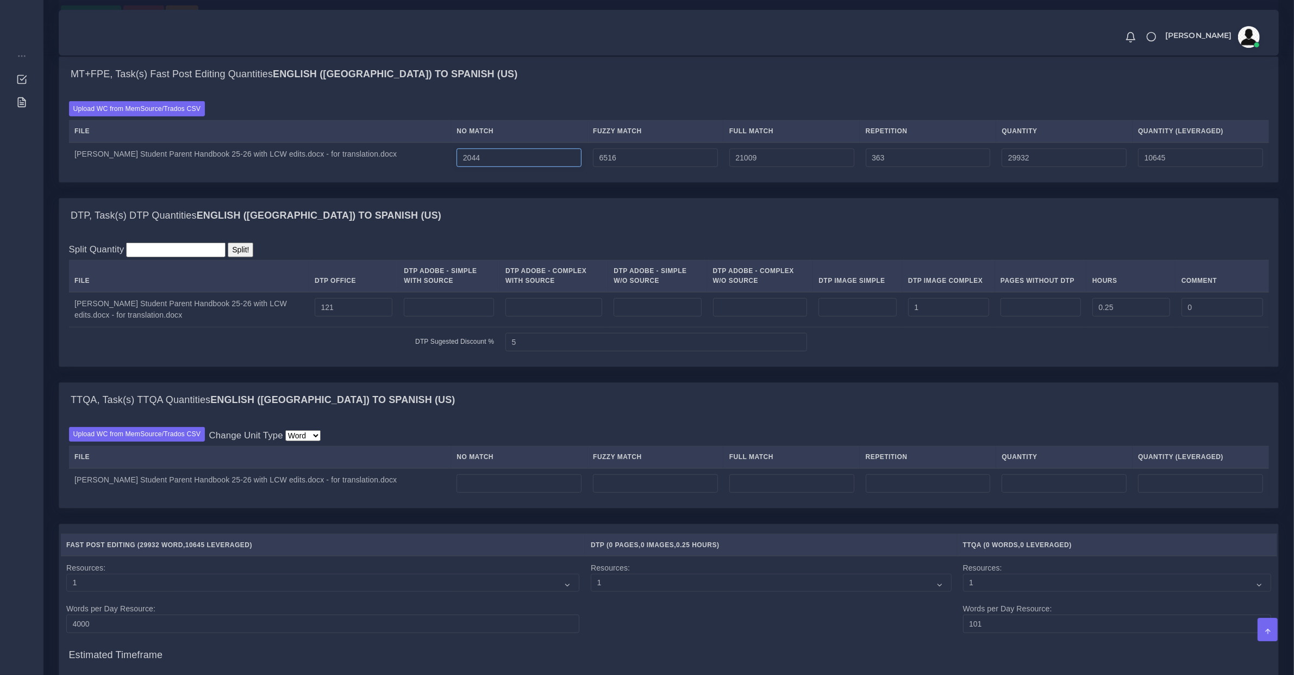
scroll to position [1019, 0]
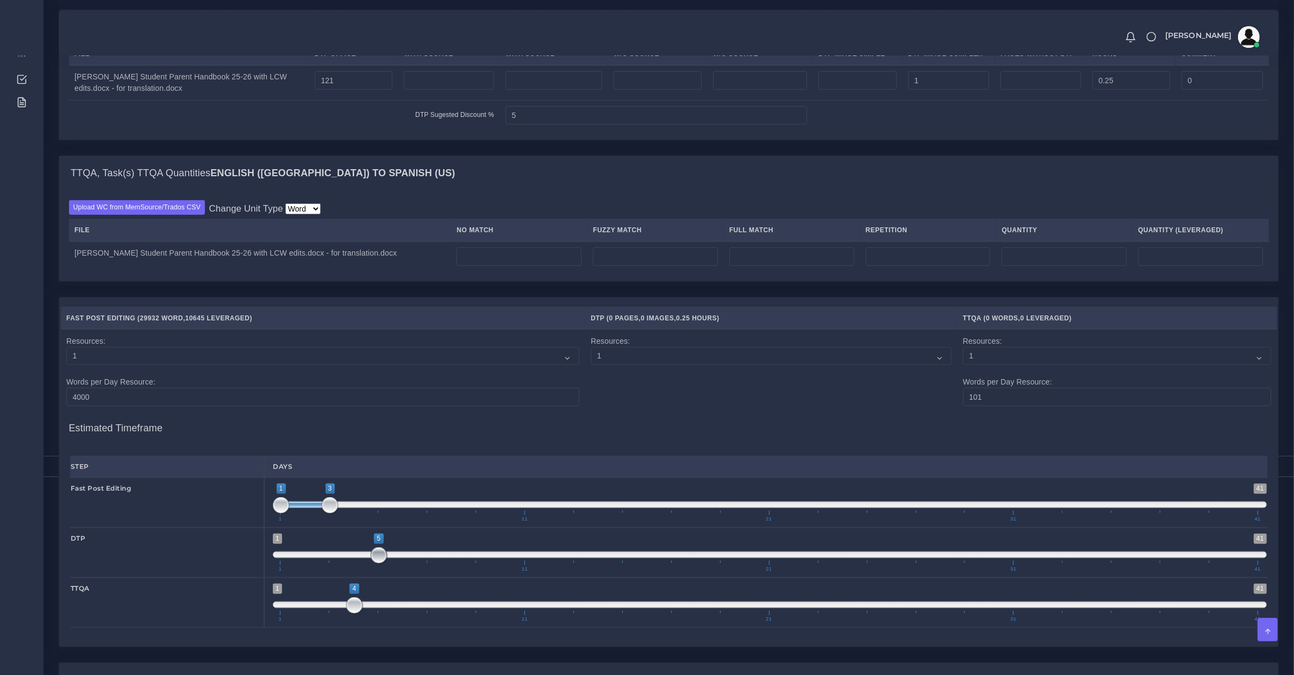
click at [385, 563] on span at bounding box center [379, 555] width 16 height 16
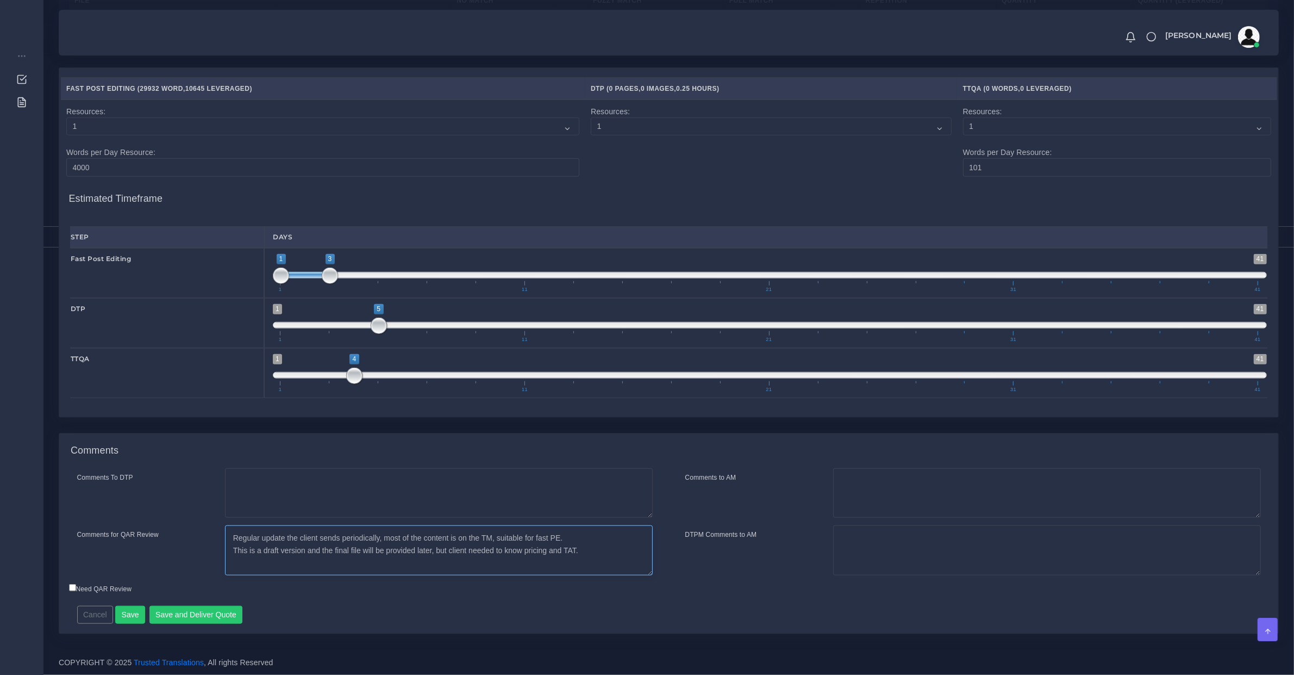
click at [296, 568] on textarea "Regular update the client sends periodically, most of the content is on the TM,…" at bounding box center [439, 550] width 428 height 50
click at [198, 613] on button "Save and Deliver Quote" at bounding box center [197, 615] width 94 height 18
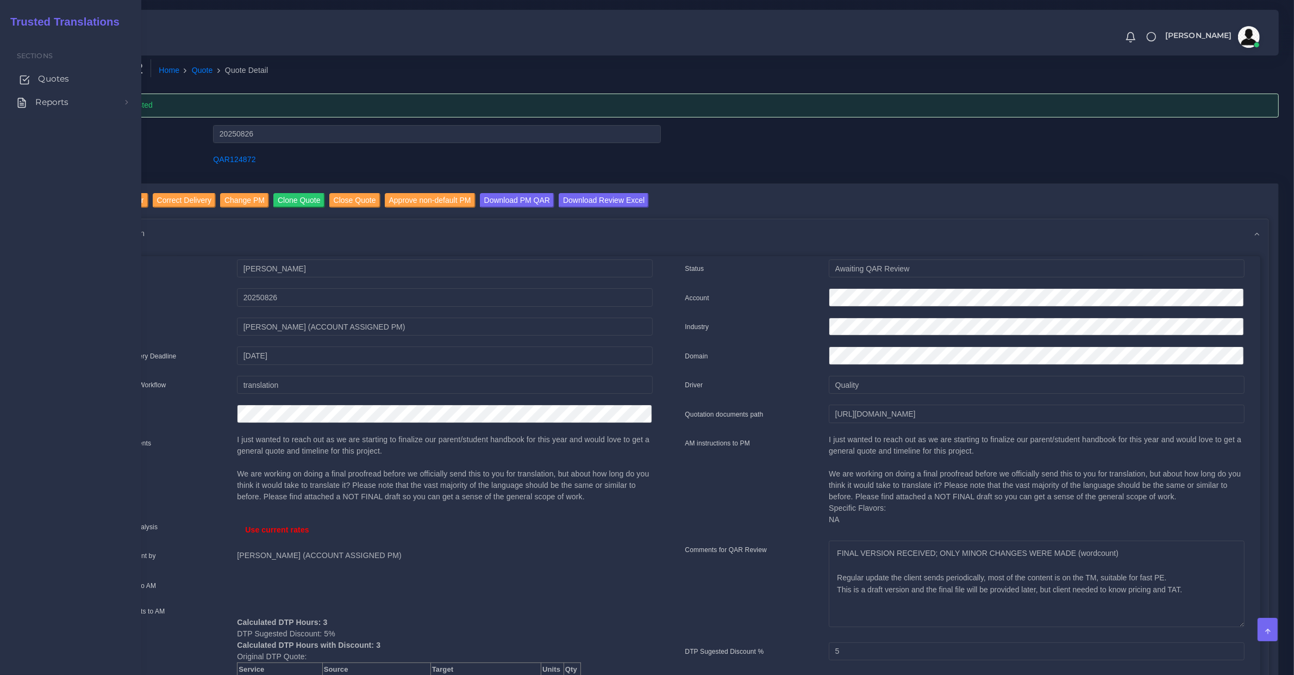
click at [41, 80] on span "Quotes" at bounding box center [53, 79] width 31 height 12
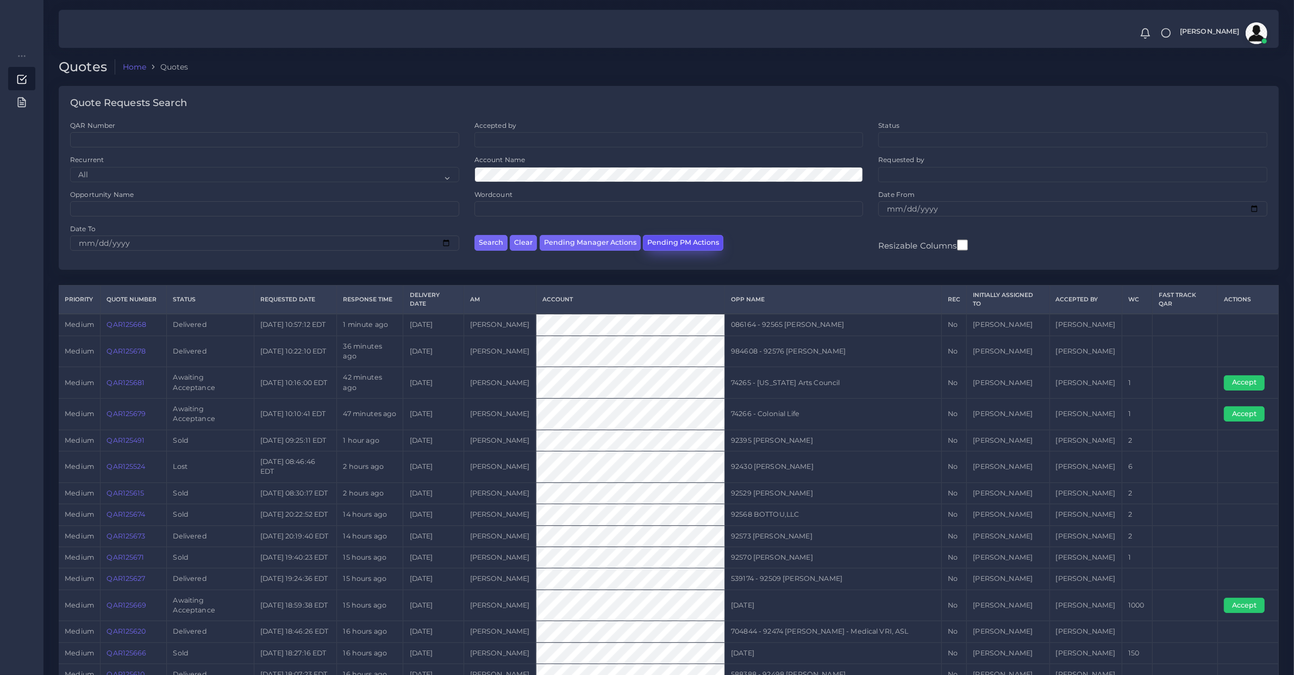
click at [669, 240] on button "Pending PM Actions" at bounding box center [683, 243] width 80 height 16
select select "awaiting_acceptance"
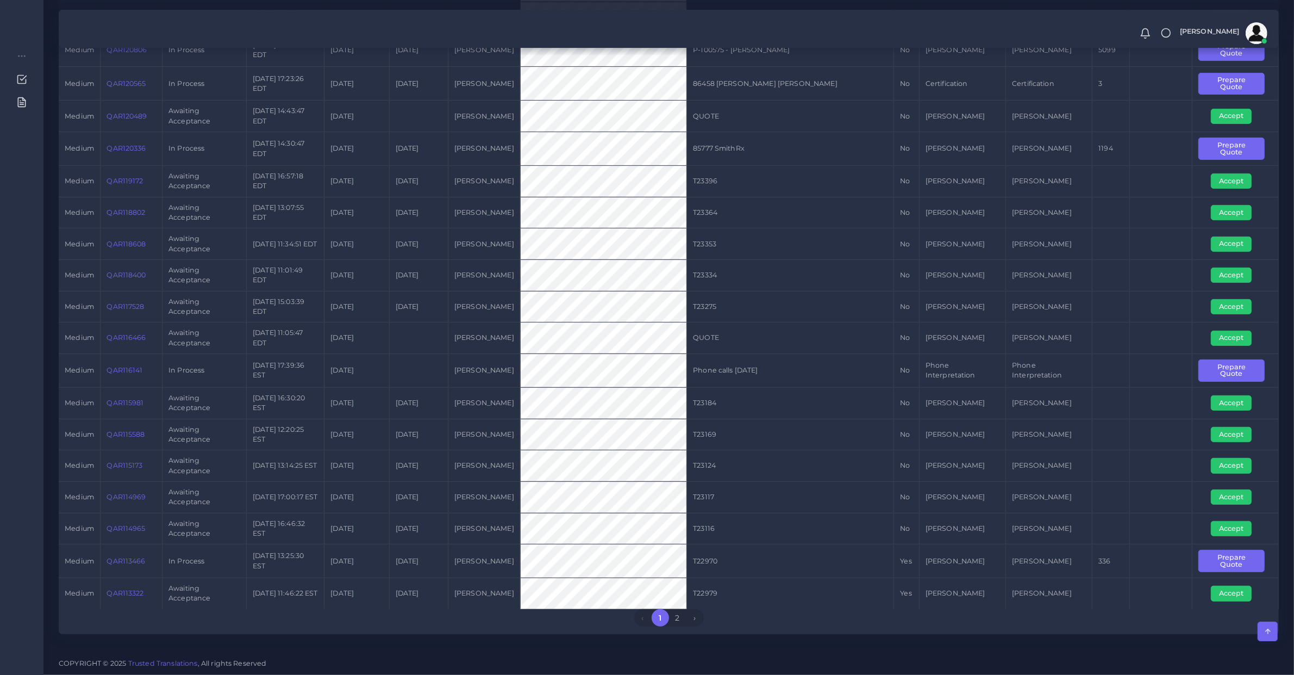
scroll to position [109, 0]
